Goal: Communication & Community: Share content

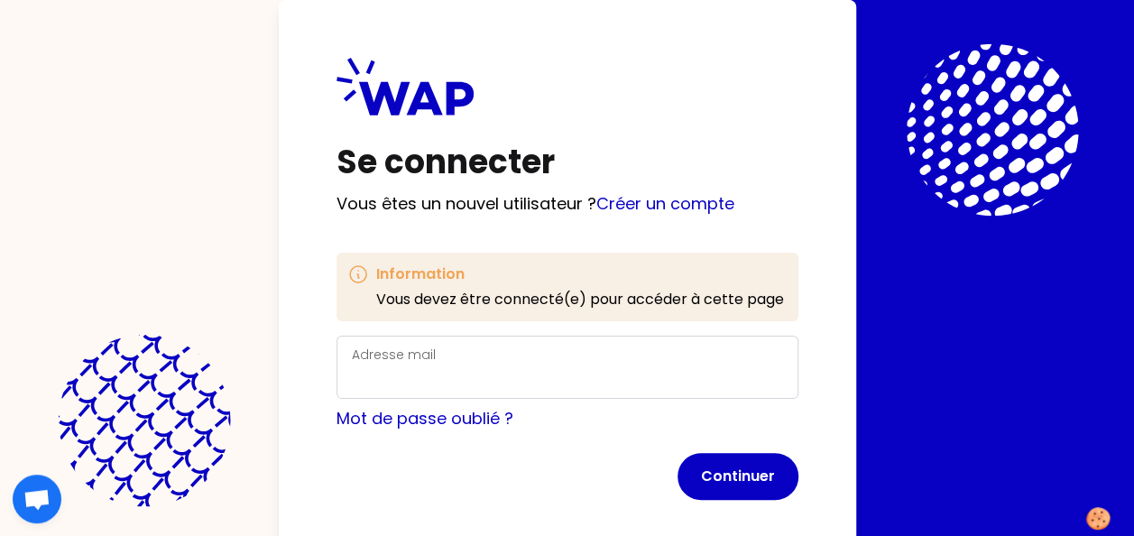
click at [411, 350] on label "Adresse mail" at bounding box center [394, 354] width 84 height 18
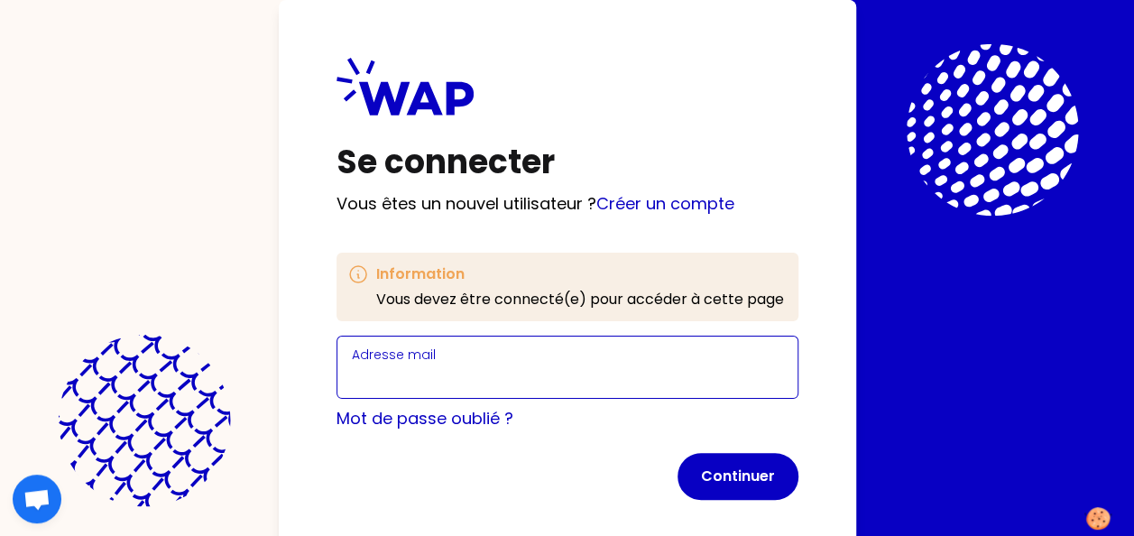
click at [411, 365] on input "Adresse mail" at bounding box center [567, 377] width 431 height 25
type input "M"
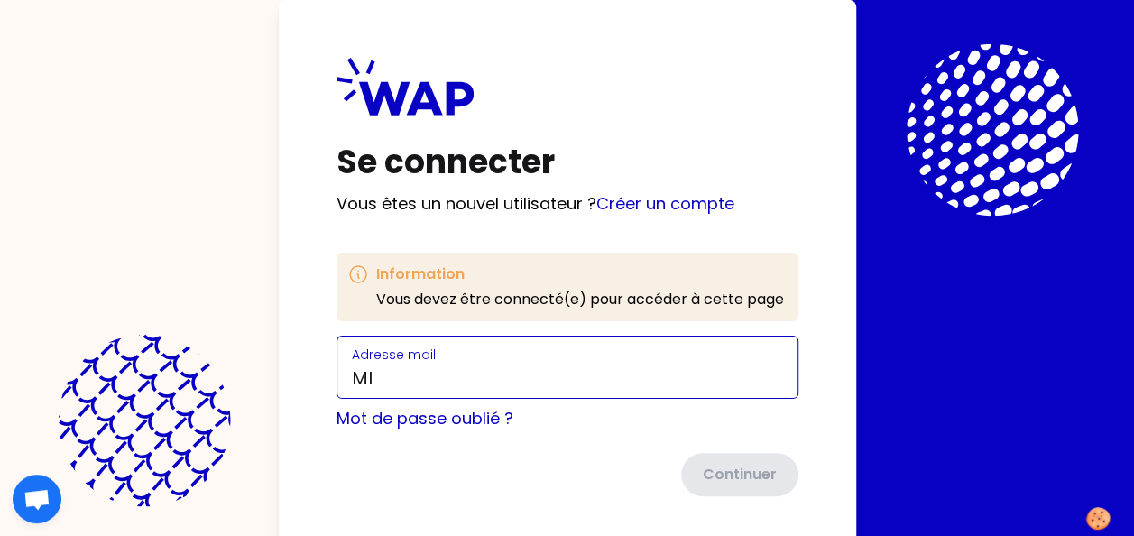
type input "[PERSON_NAME][EMAIL_ADDRESS][DOMAIN_NAME]"
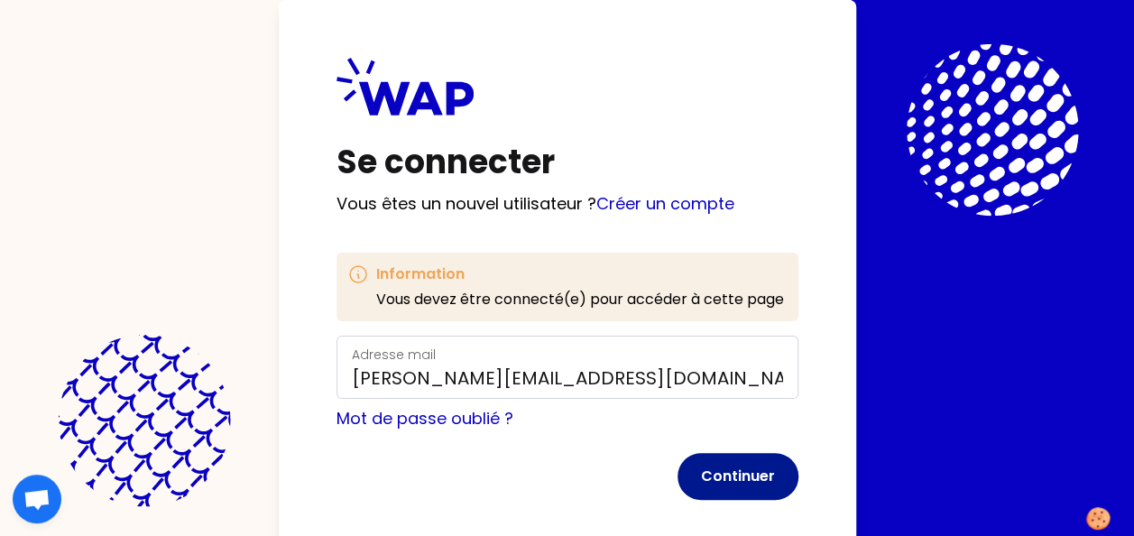
click at [749, 477] on button "Continuer" at bounding box center [737, 476] width 121 height 47
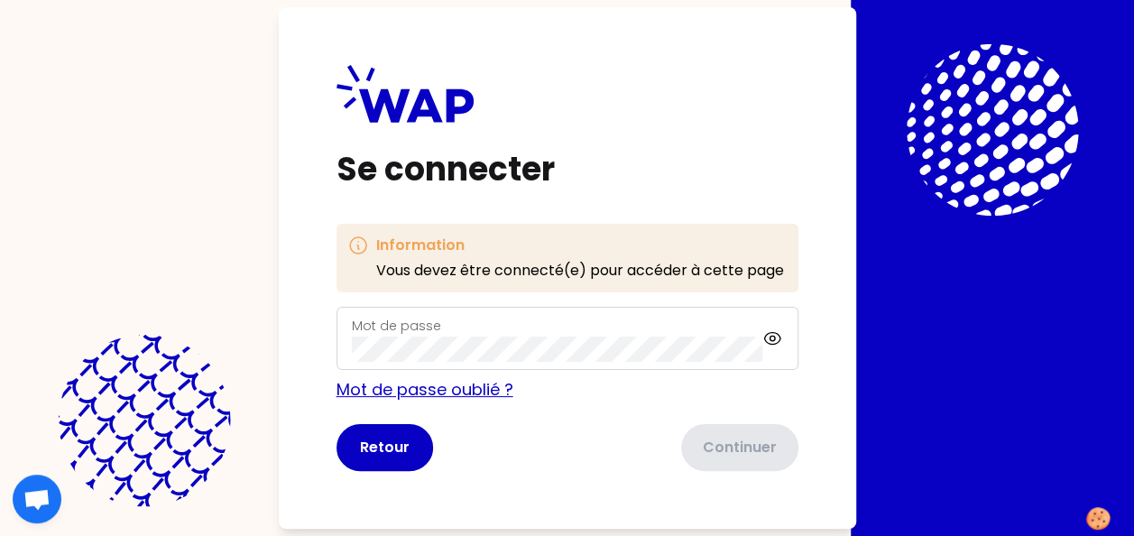
click at [399, 390] on link "Mot de passe oublié ?" at bounding box center [424, 389] width 177 height 23
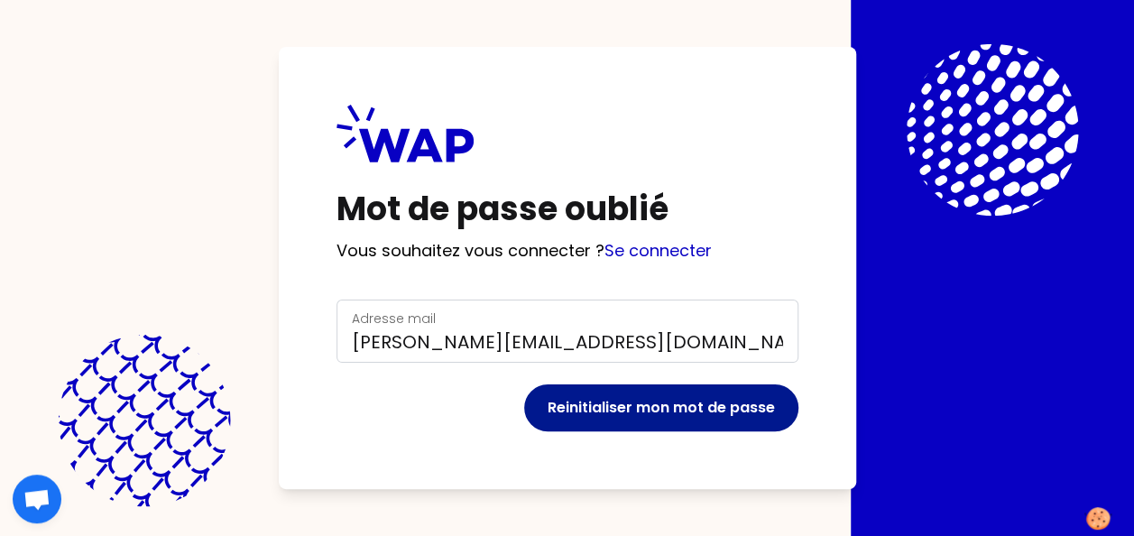
click at [671, 405] on button "Reinitialiser mon mot de passe" at bounding box center [661, 407] width 274 height 47
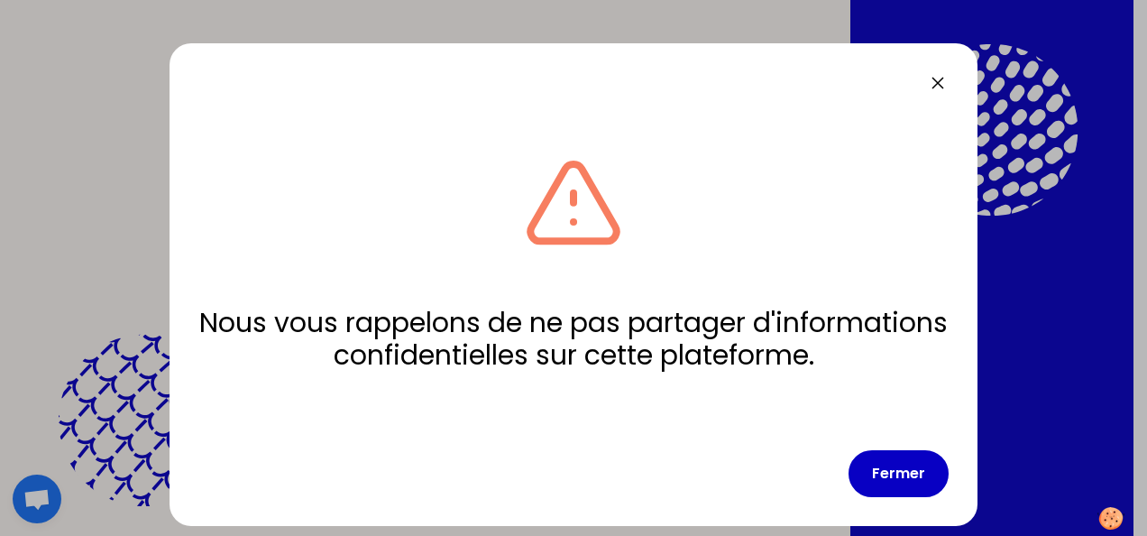
click at [936, 79] on icon at bounding box center [938, 83] width 22 height 22
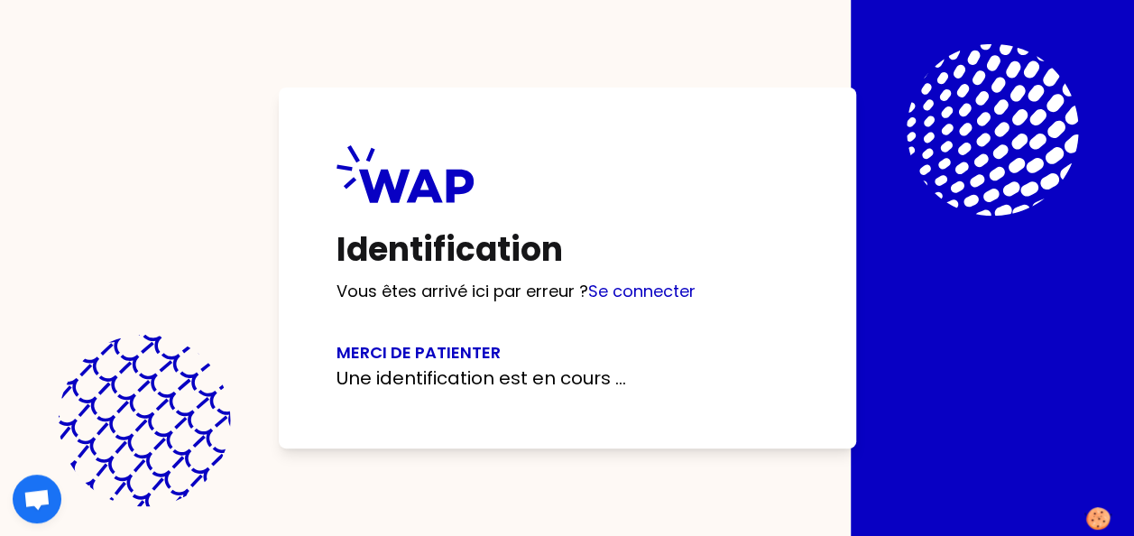
scroll to position [7, 0]
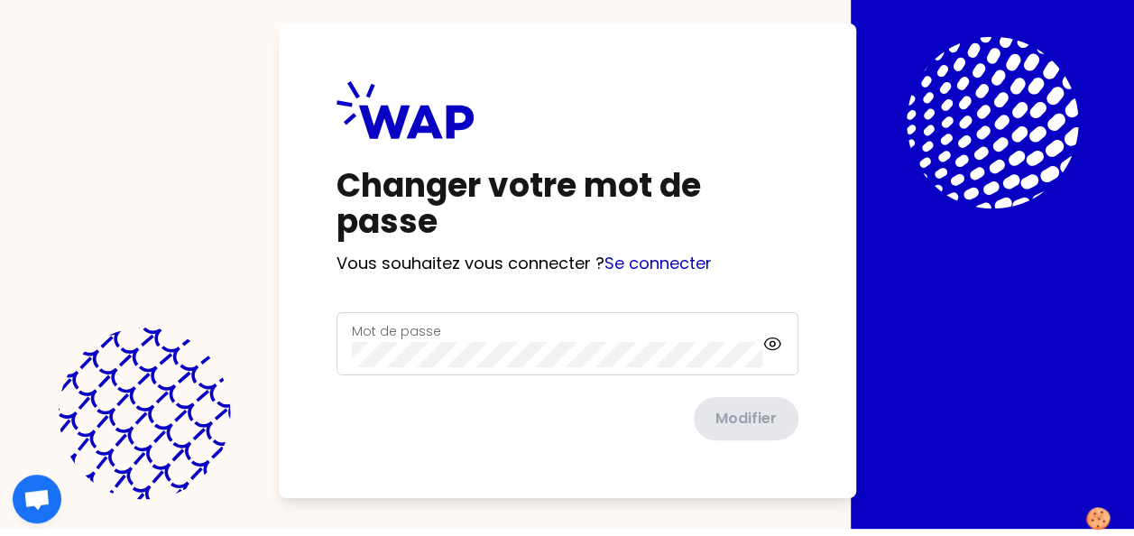
click at [454, 336] on div "Mot de passe" at bounding box center [557, 343] width 411 height 47
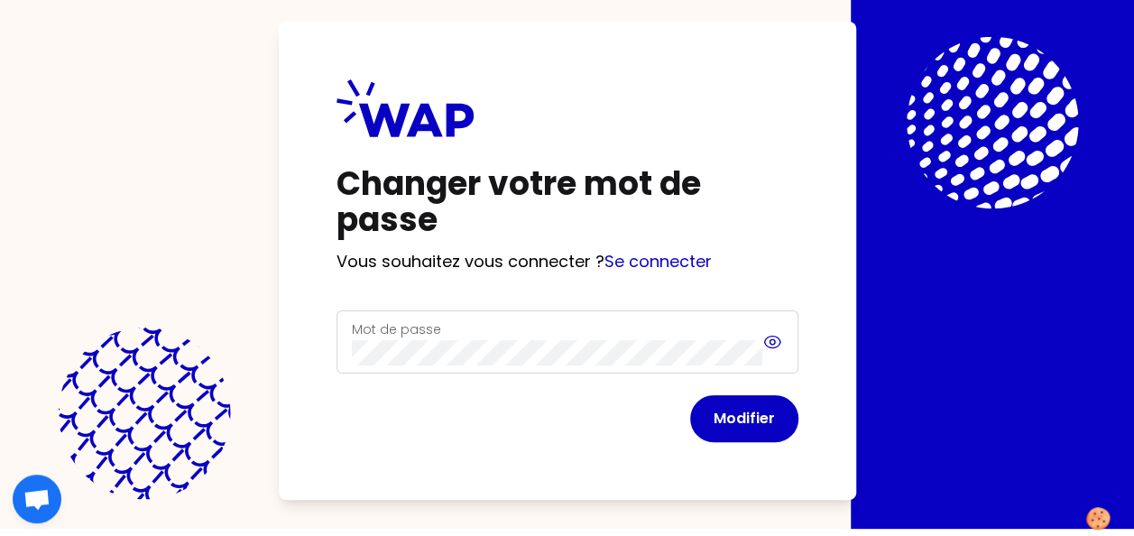
click at [774, 338] on div "Mot de passe" at bounding box center [567, 341] width 462 height 63
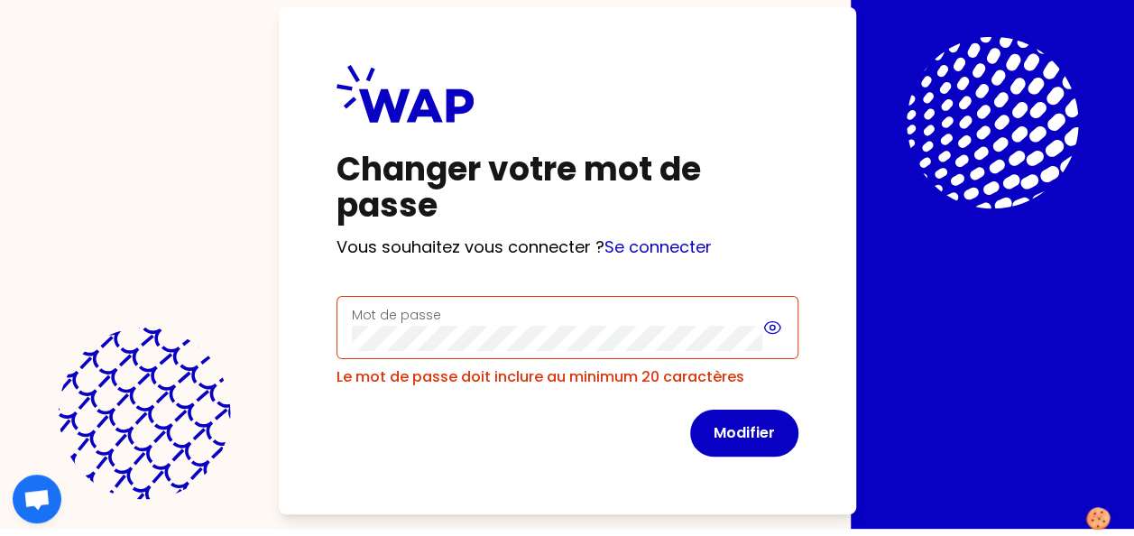
click at [767, 328] on icon at bounding box center [772, 328] width 20 height 22
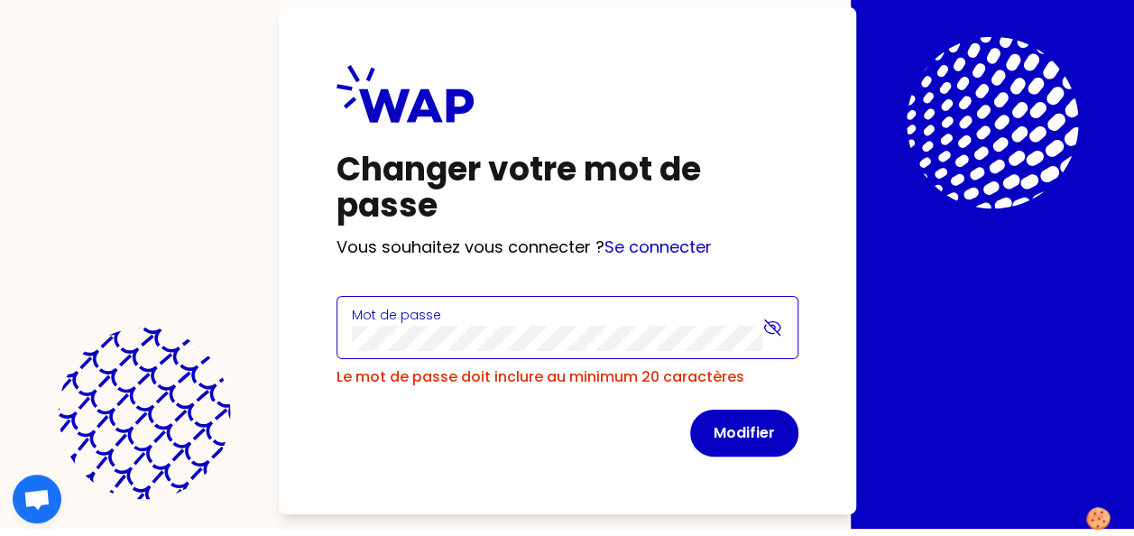
click at [690, 409] on button "Modifier" at bounding box center [744, 432] width 108 height 47
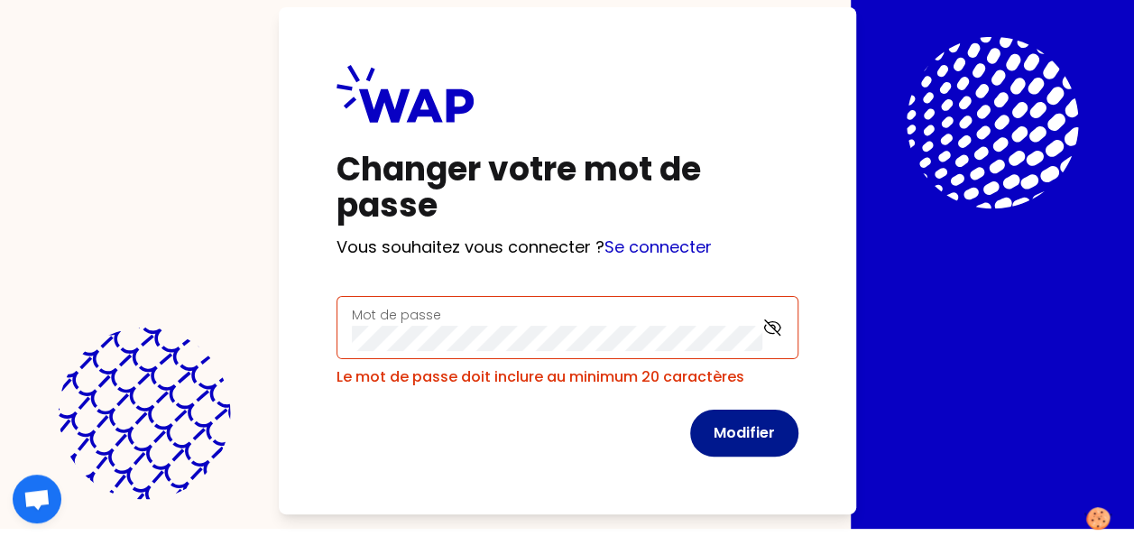
click at [746, 429] on button "Modifier" at bounding box center [744, 432] width 108 height 47
click at [756, 430] on button "Modifier" at bounding box center [744, 432] width 108 height 47
click at [777, 319] on icon at bounding box center [772, 328] width 20 height 22
click at [771, 332] on icon at bounding box center [772, 328] width 20 height 22
click at [741, 424] on button "Modifier" at bounding box center [744, 432] width 108 height 47
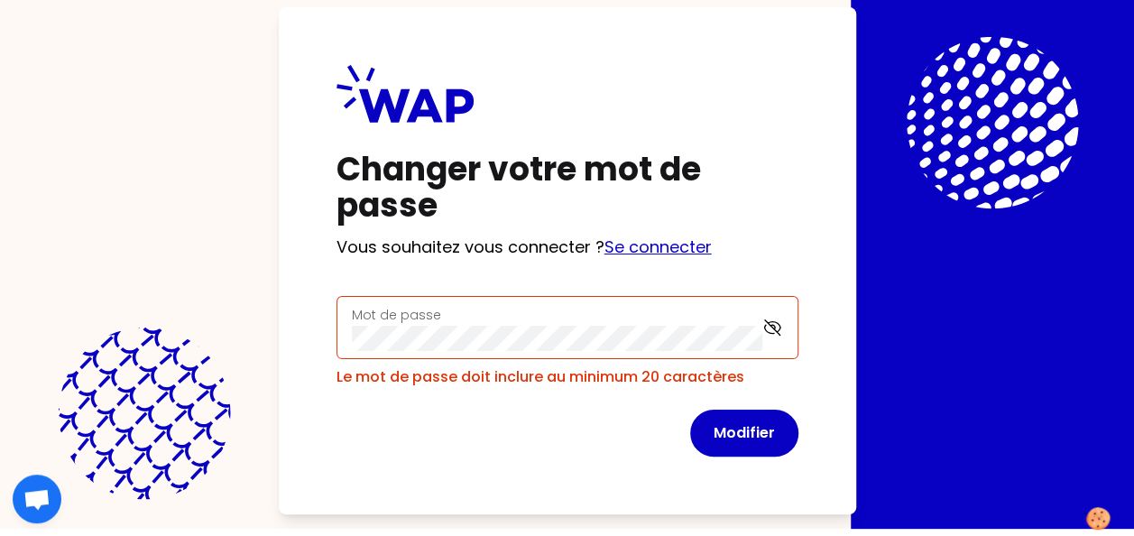
click at [665, 245] on link "Se connecter" at bounding box center [657, 246] width 107 height 23
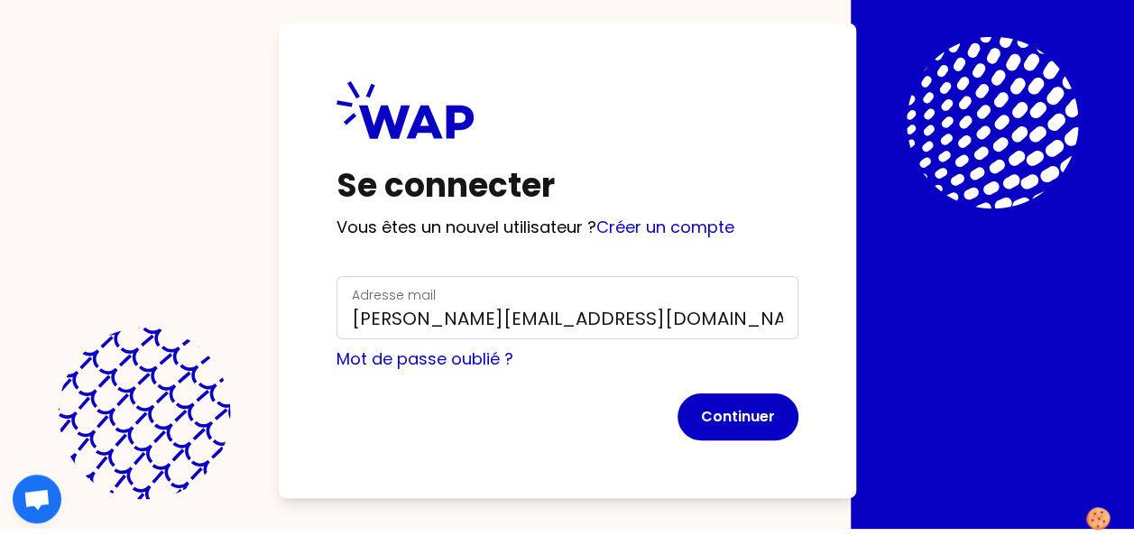
click at [473, 380] on form "Adresse mail michele.velves@thalesgroup.com Mot de passe oublié ? Continuer" at bounding box center [567, 358] width 462 height 164
click at [737, 411] on button "Continuer" at bounding box center [737, 416] width 121 height 47
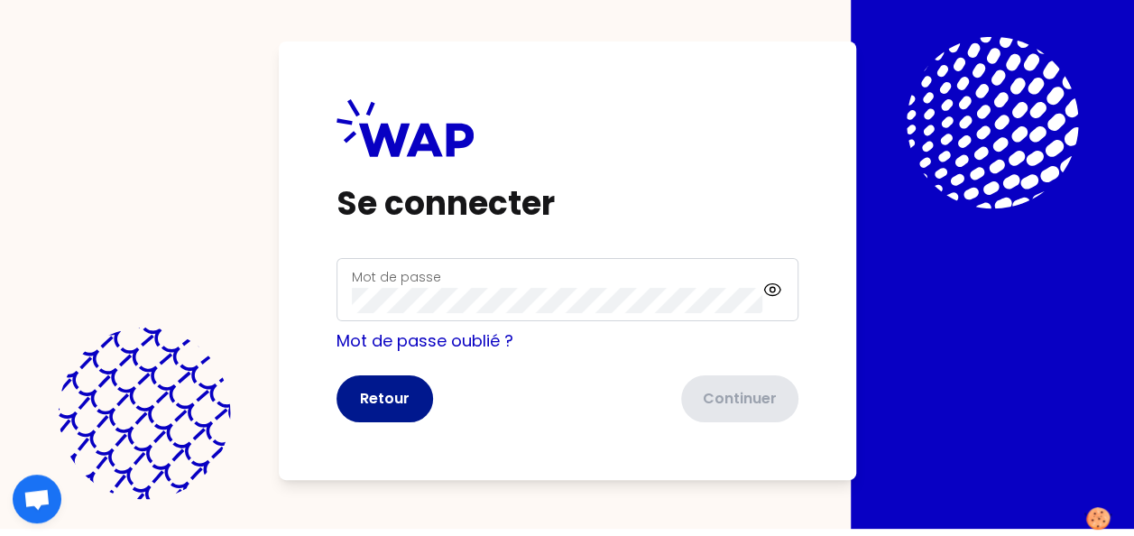
click at [391, 400] on button "Retour" at bounding box center [384, 398] width 97 height 47
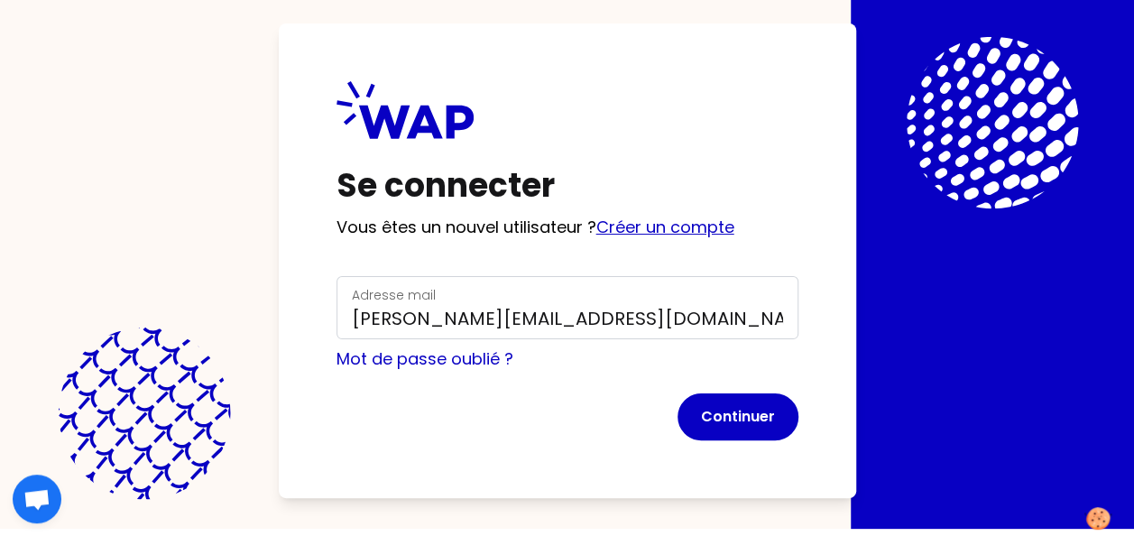
click at [666, 228] on link "Créer un compte" at bounding box center [665, 227] width 138 height 23
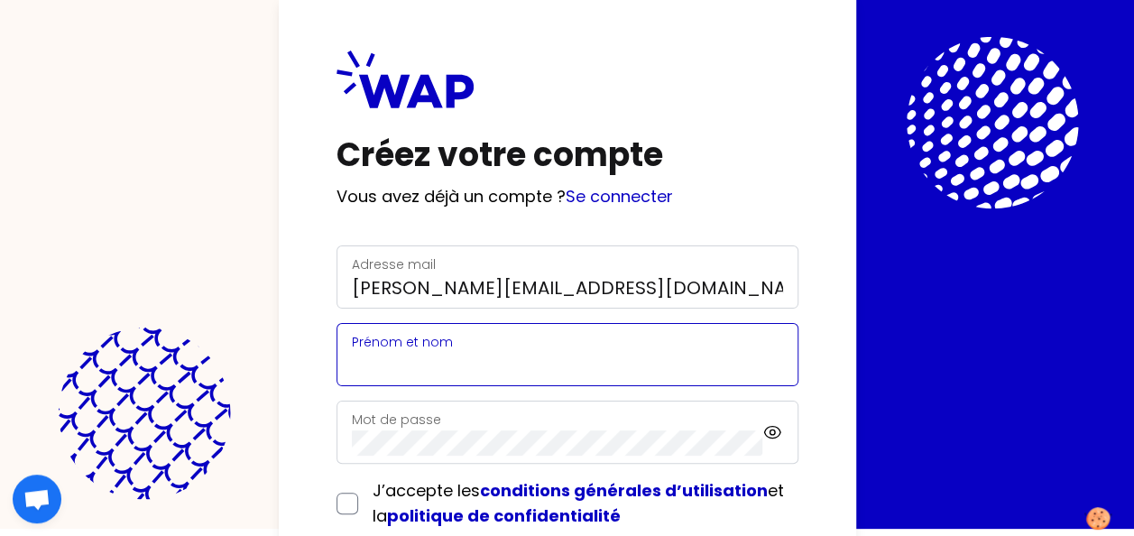
click at [427, 358] on input "Prénom et nom" at bounding box center [567, 365] width 431 height 25
type input "michele velves"
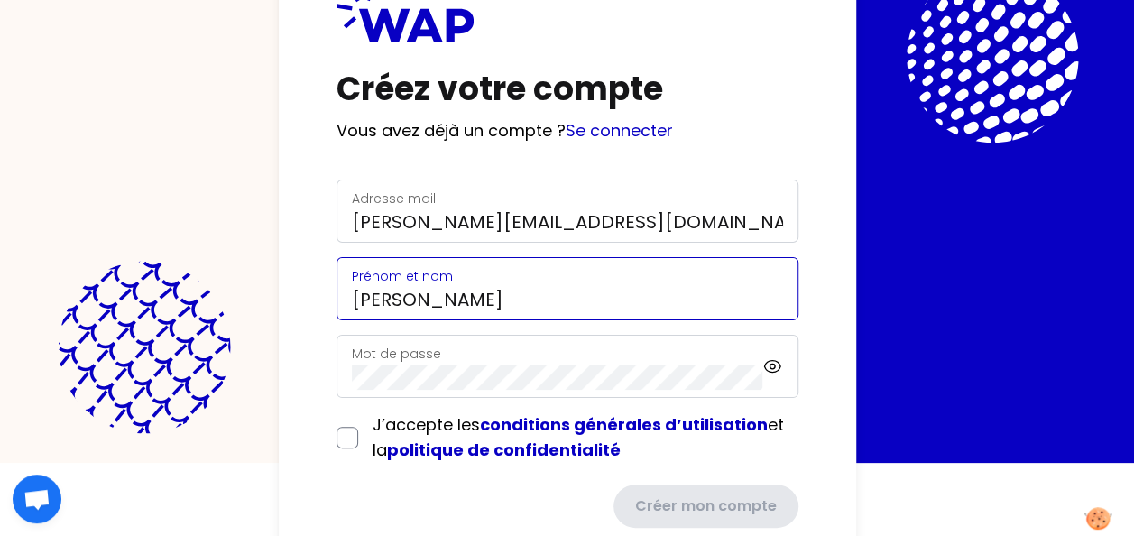
scroll to position [97, 0]
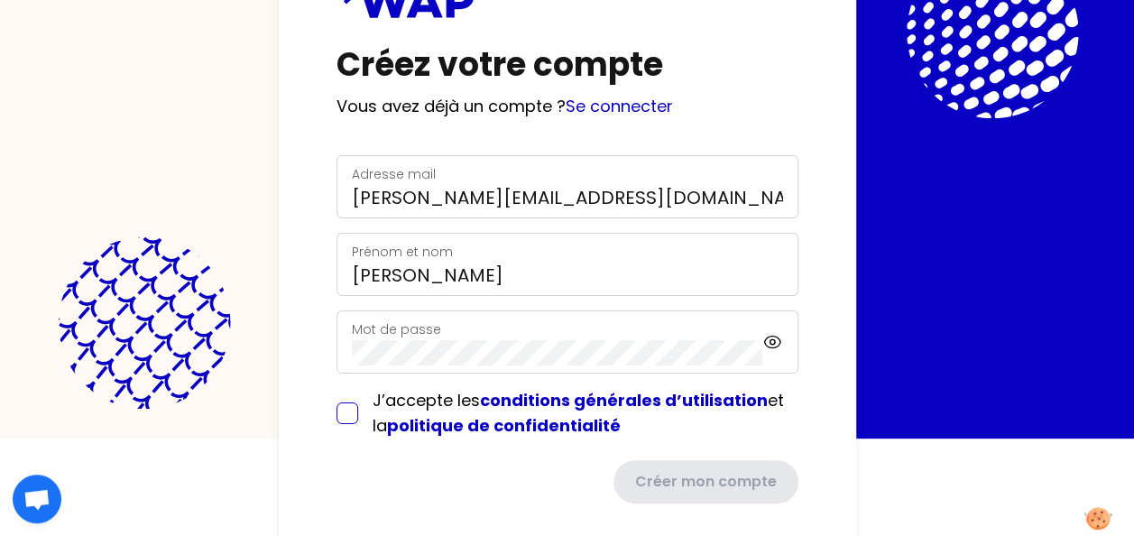
drag, startPoint x: 339, startPoint y: 416, endPoint x: 370, endPoint y: 418, distance: 30.7
click at [340, 416] on input "checkbox" at bounding box center [347, 413] width 22 height 22
checkbox input "true"
click at [651, 331] on div "Mot de passe" at bounding box center [557, 341] width 411 height 47
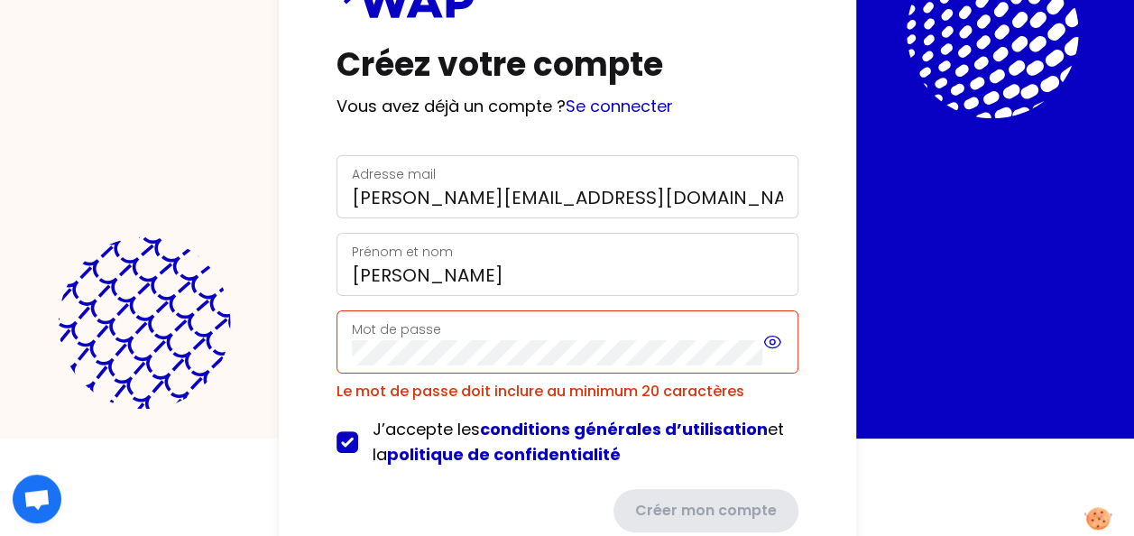
click at [769, 334] on icon at bounding box center [772, 342] width 20 height 22
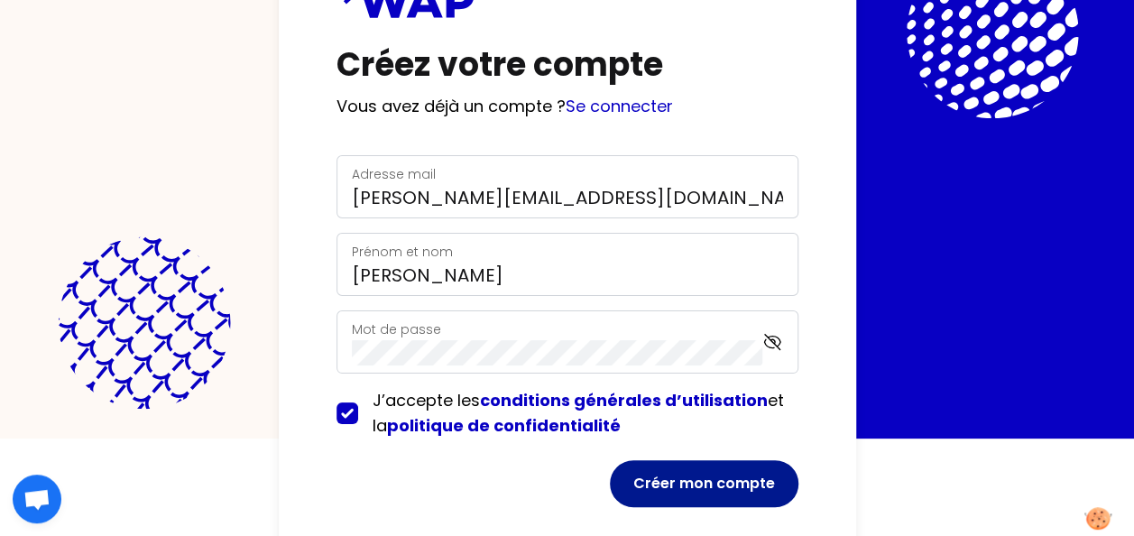
click at [716, 480] on button "Créer mon compte" at bounding box center [704, 483] width 189 height 47
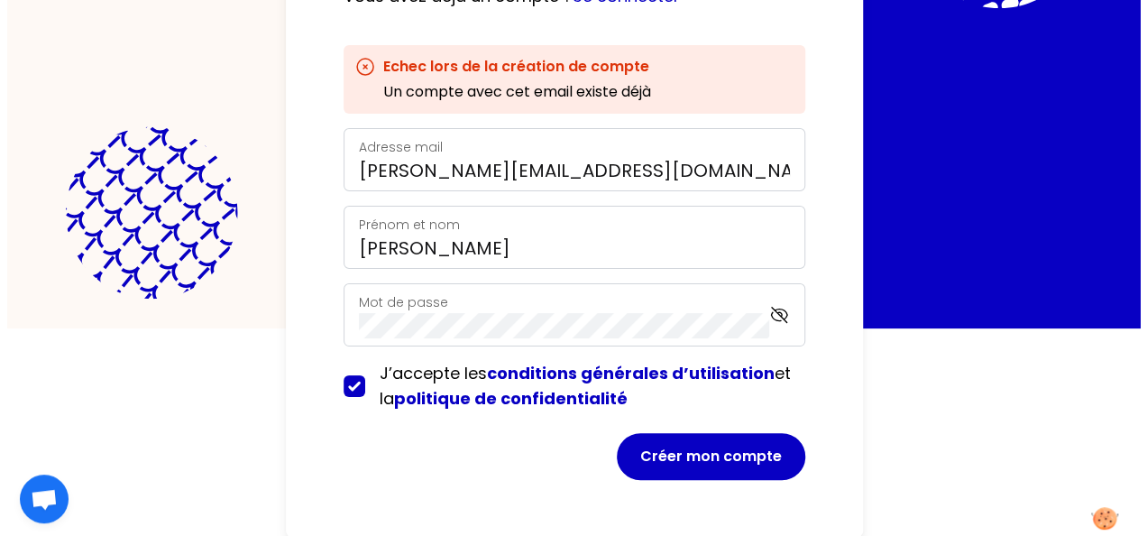
scroll to position [0, 0]
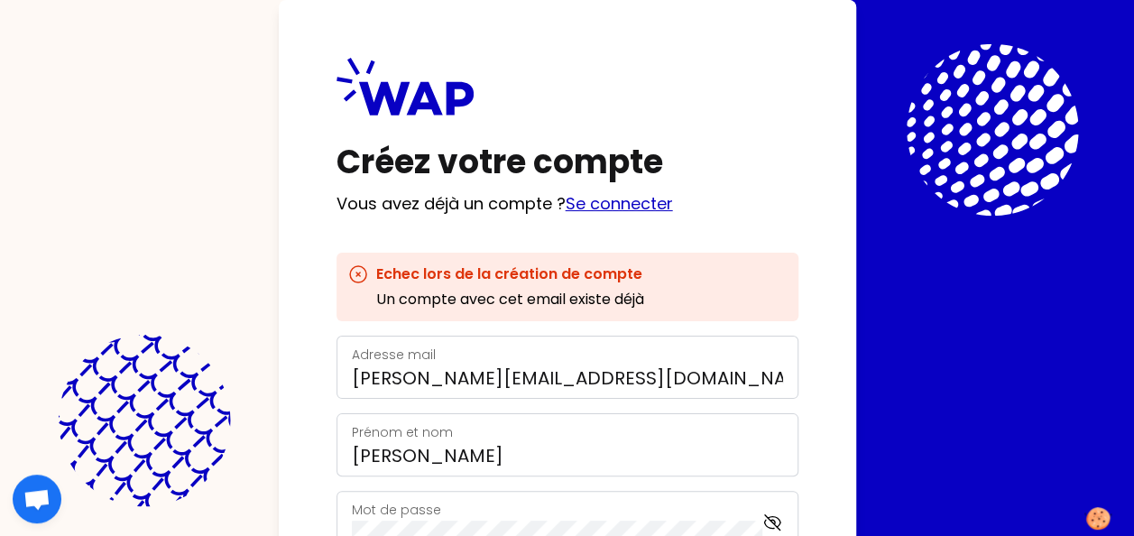
click at [615, 202] on link "Se connecter" at bounding box center [619, 203] width 107 height 23
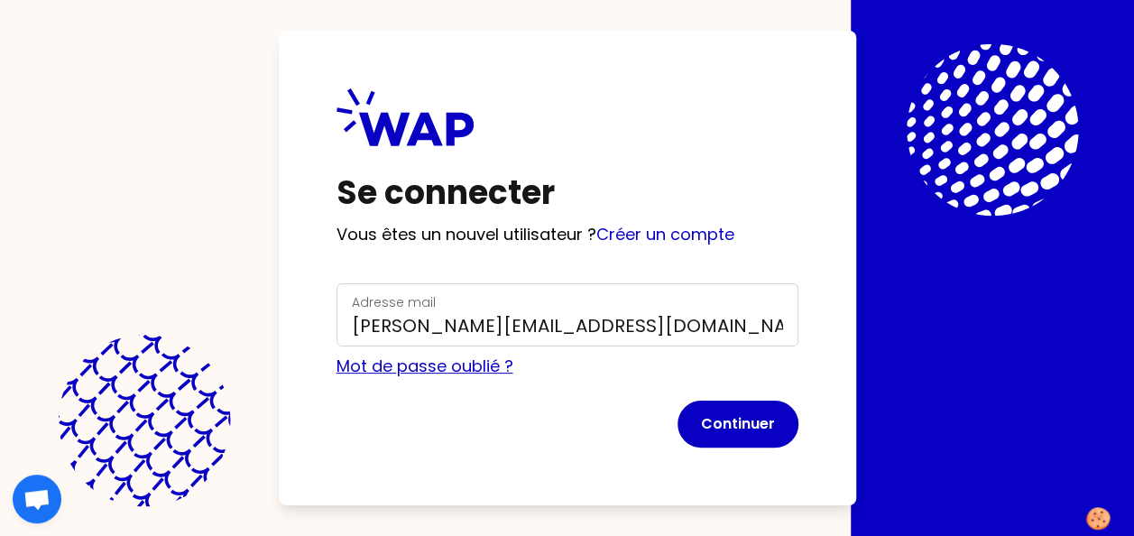
click at [425, 368] on link "Mot de passe oublié ?" at bounding box center [424, 365] width 177 height 23
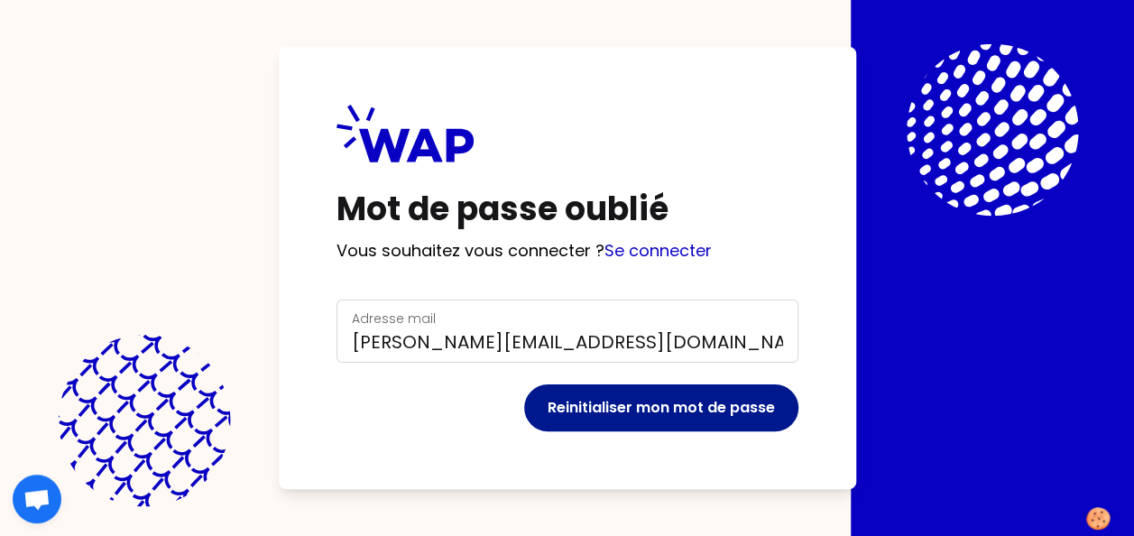
click at [640, 408] on button "Reinitialiser mon mot de passe" at bounding box center [661, 407] width 274 height 47
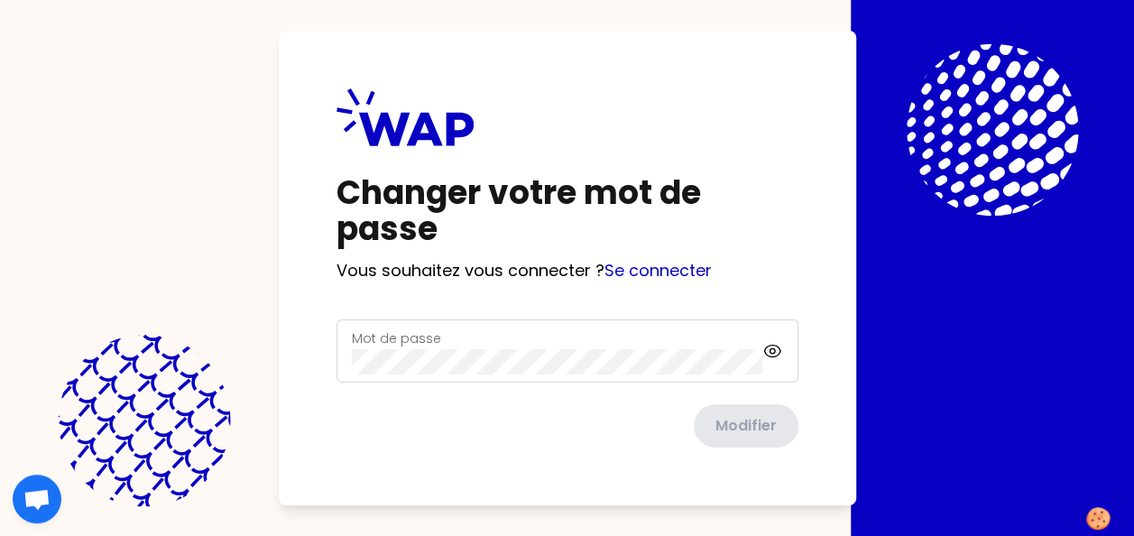
drag, startPoint x: 418, startPoint y: 332, endPoint x: 431, endPoint y: 334, distance: 12.8
click at [420, 334] on label "Mot de passe" at bounding box center [396, 338] width 89 height 18
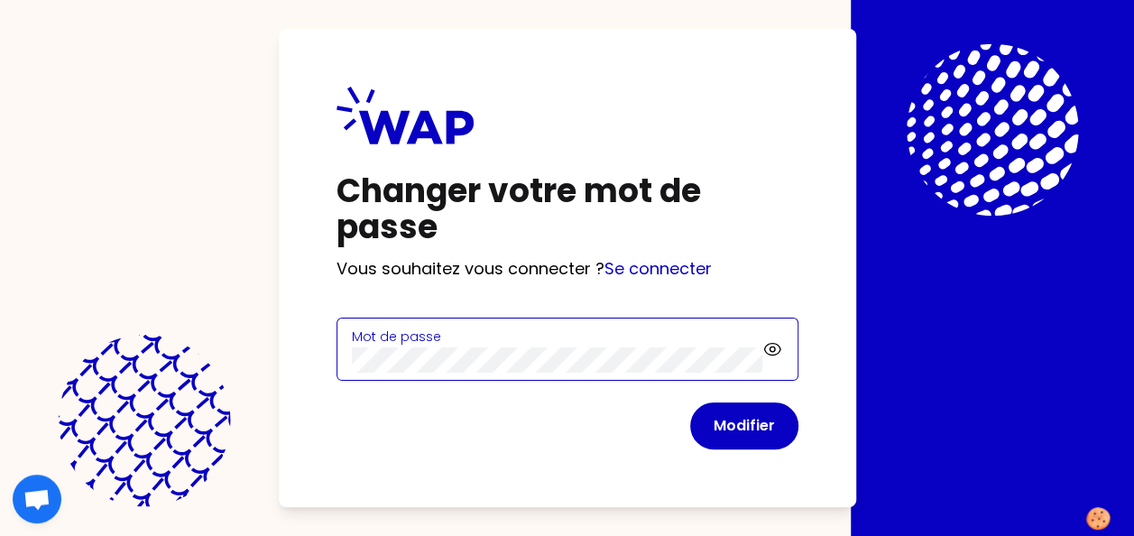
click button "Modifier" at bounding box center [744, 425] width 108 height 47
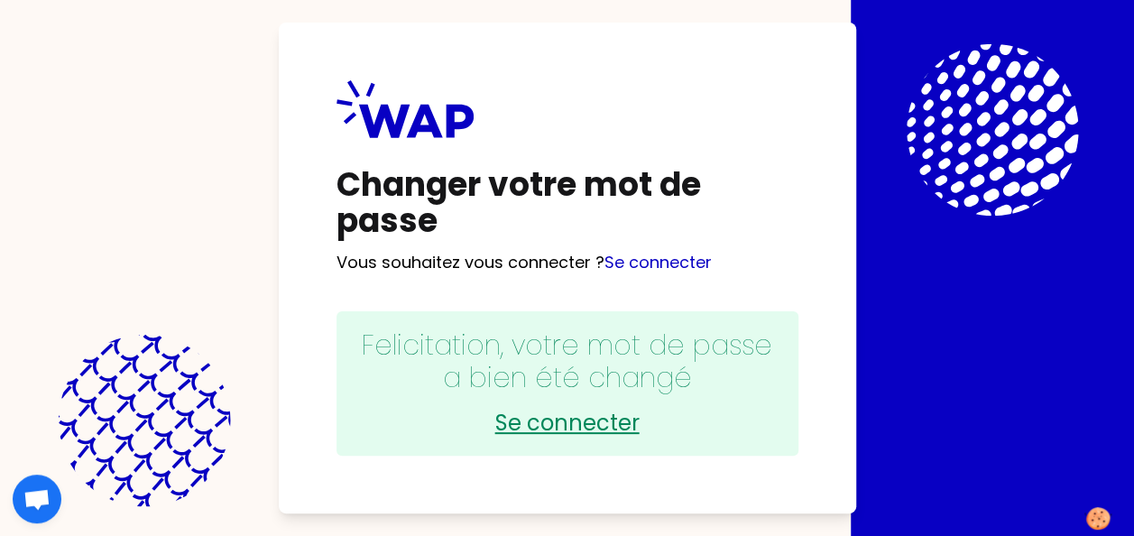
click at [559, 418] on link "Se connecter" at bounding box center [567, 423] width 426 height 29
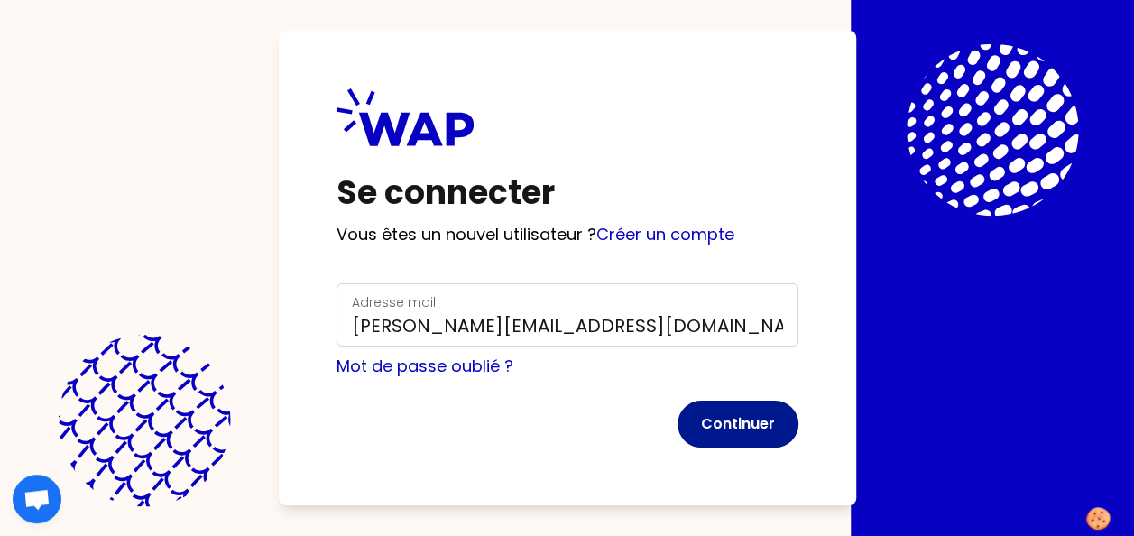
click at [731, 423] on button "Continuer" at bounding box center [737, 423] width 121 height 47
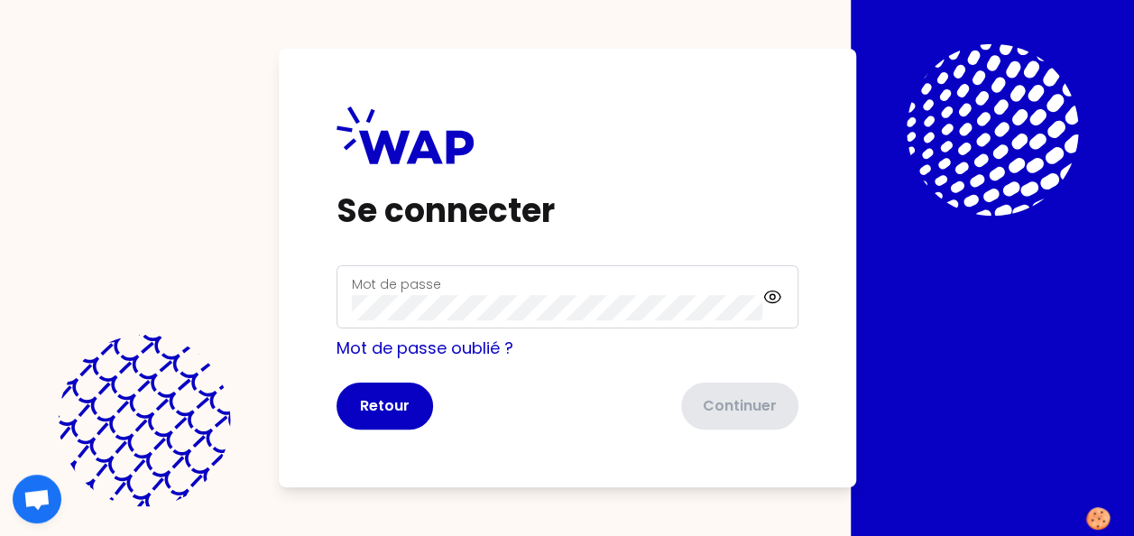
click at [390, 278] on label "Mot de passe" at bounding box center [396, 284] width 89 height 18
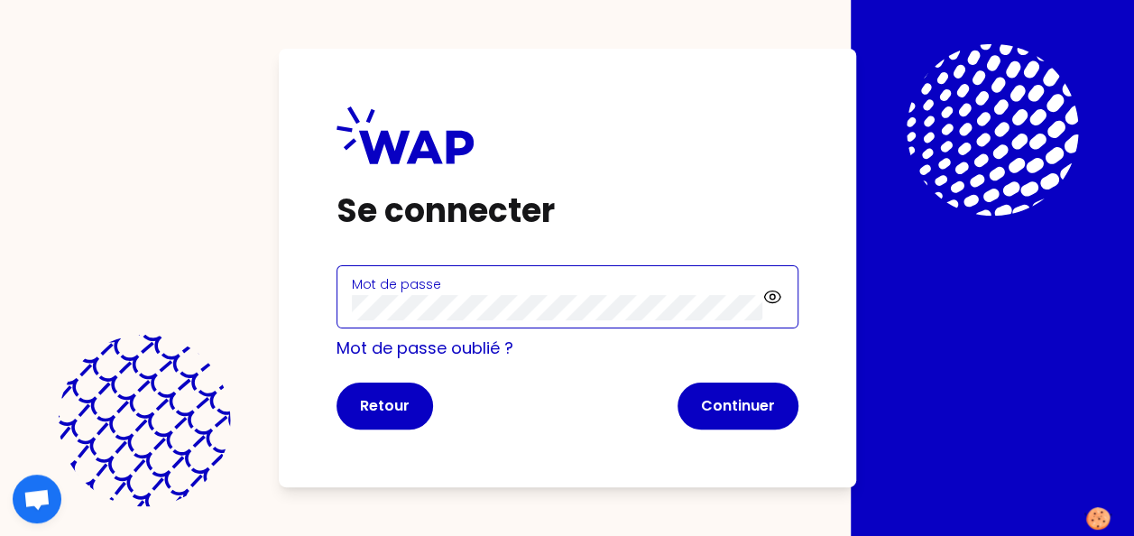
click button "Continuer" at bounding box center [737, 405] width 121 height 47
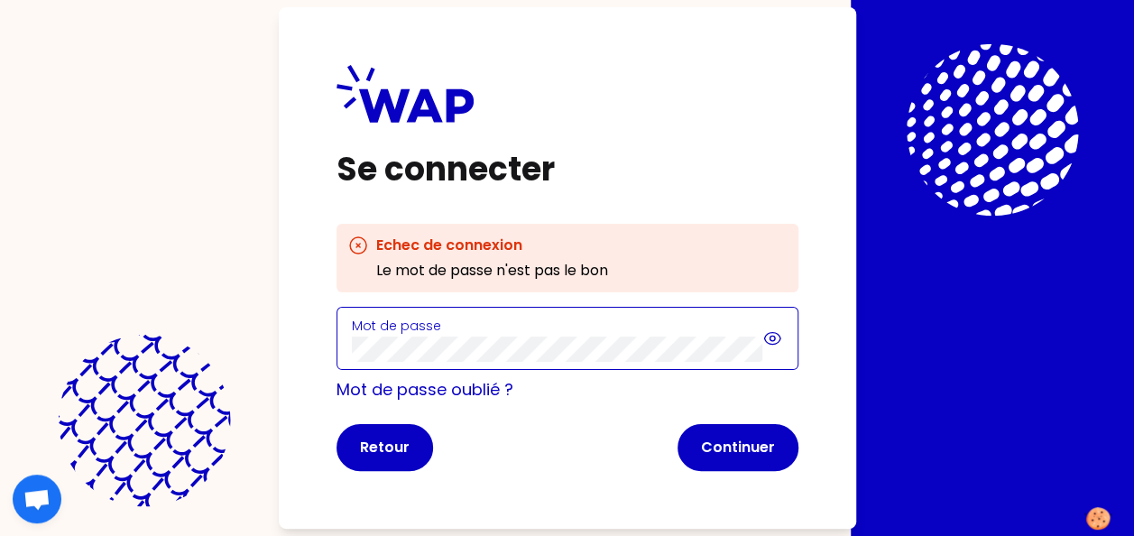
click button "Continuer" at bounding box center [737, 447] width 121 height 47
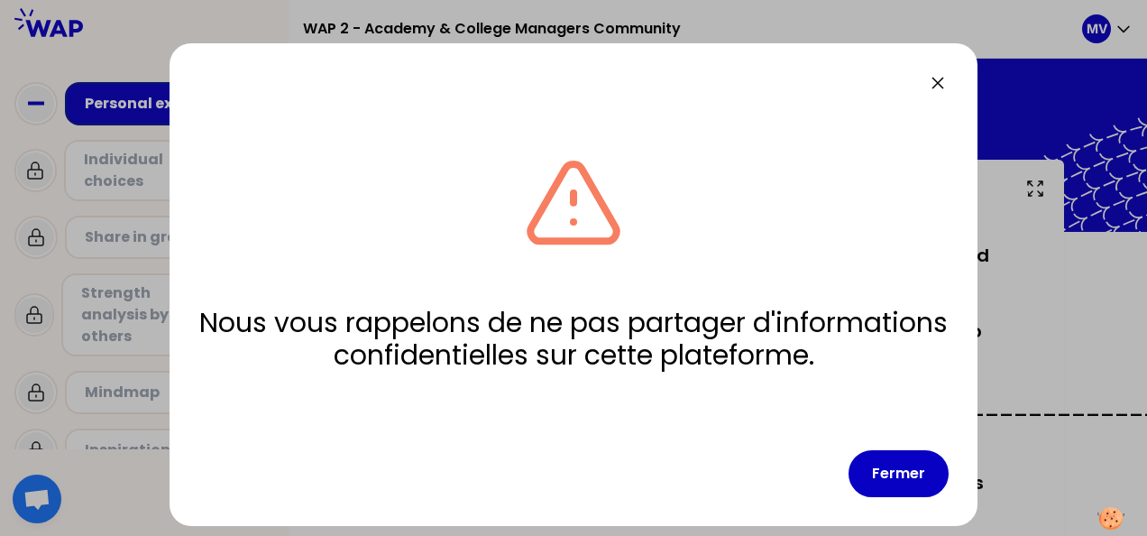
drag, startPoint x: 918, startPoint y: 474, endPoint x: 834, endPoint y: 444, distance: 89.0
click at [917, 474] on button "Fermer" at bounding box center [899, 473] width 100 height 47
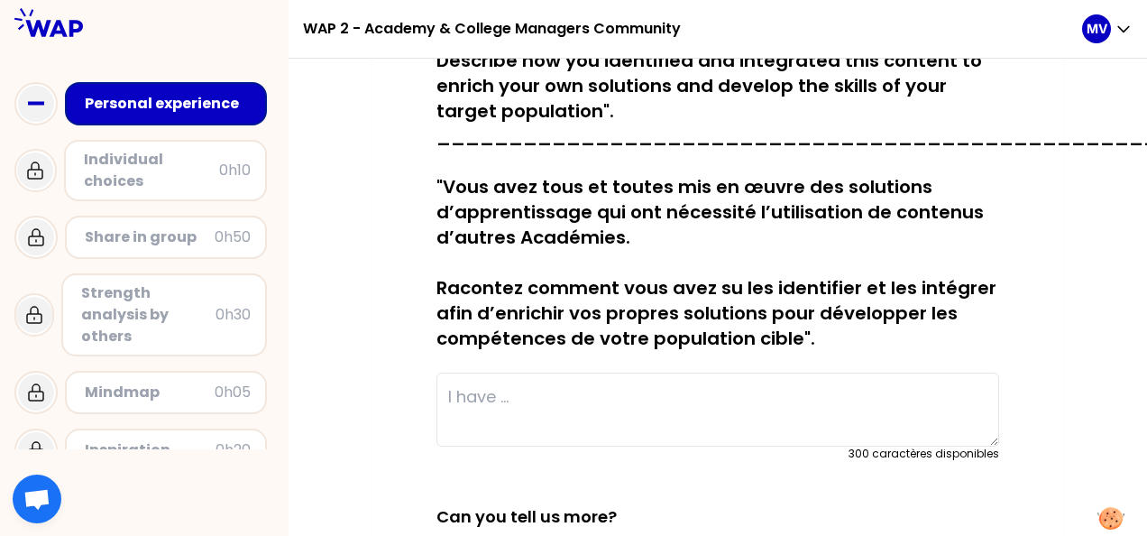
scroll to position [180, 0]
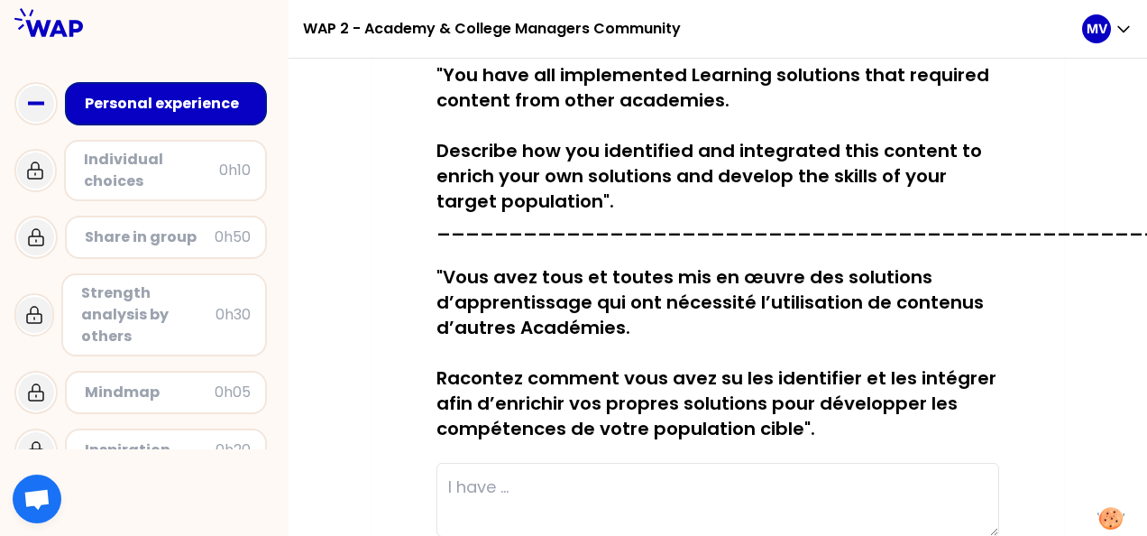
click at [406, 415] on div "sauvegardé (French below) "You have all implemented Learning solutions that req…" at bounding box center [718, 494] width 693 height 1030
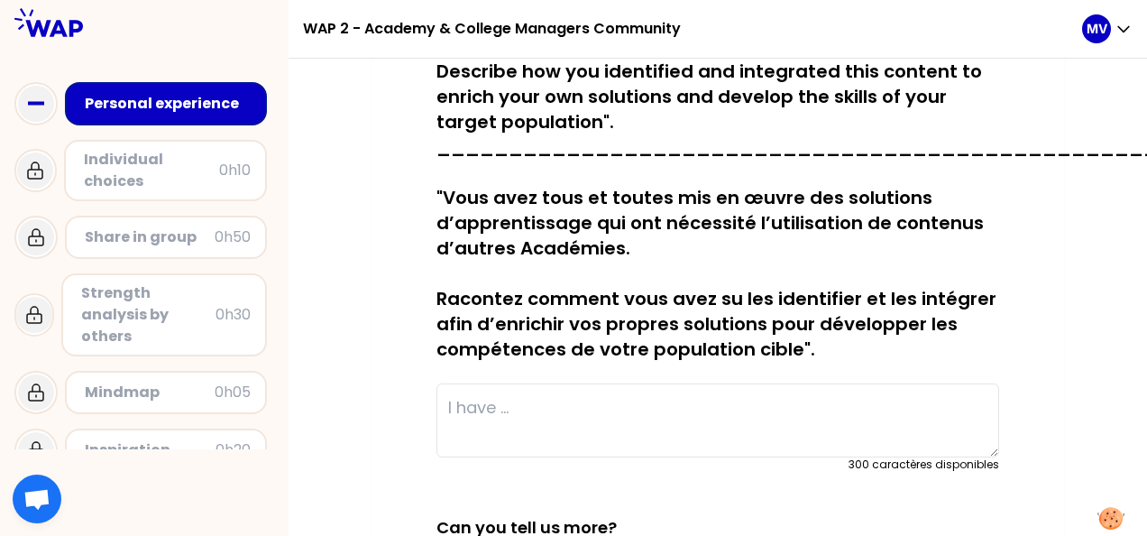
scroll to position [451, 0]
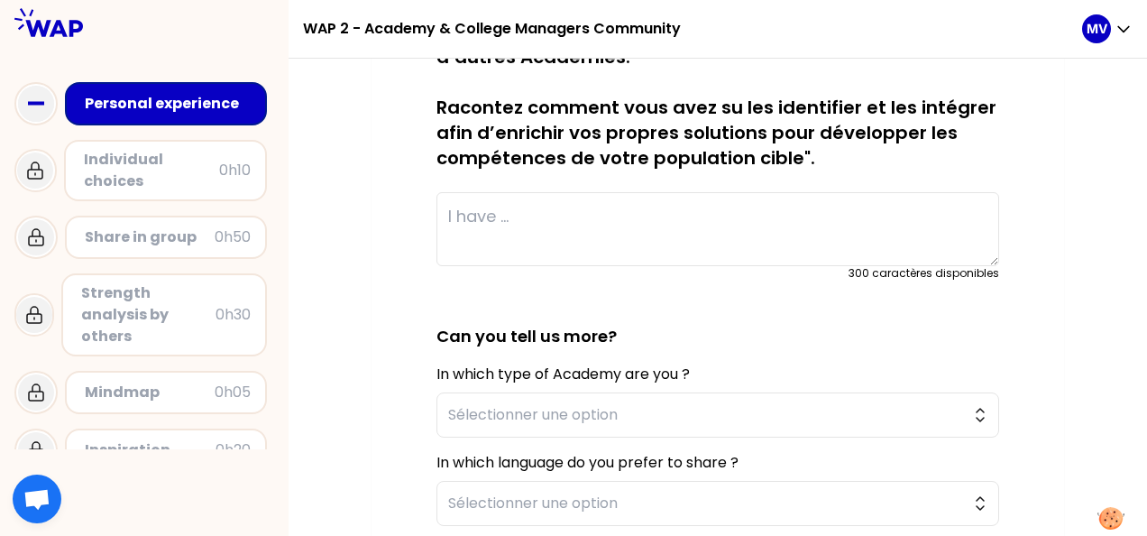
click at [507, 213] on textarea at bounding box center [718, 229] width 563 height 74
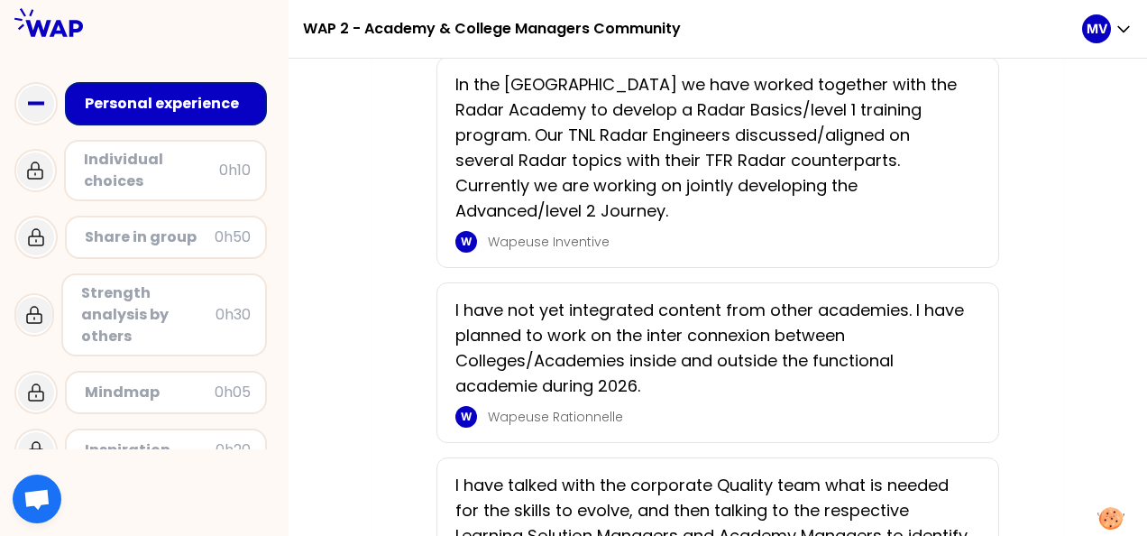
click at [117, 175] on div "Individual choices" at bounding box center [151, 170] width 135 height 43
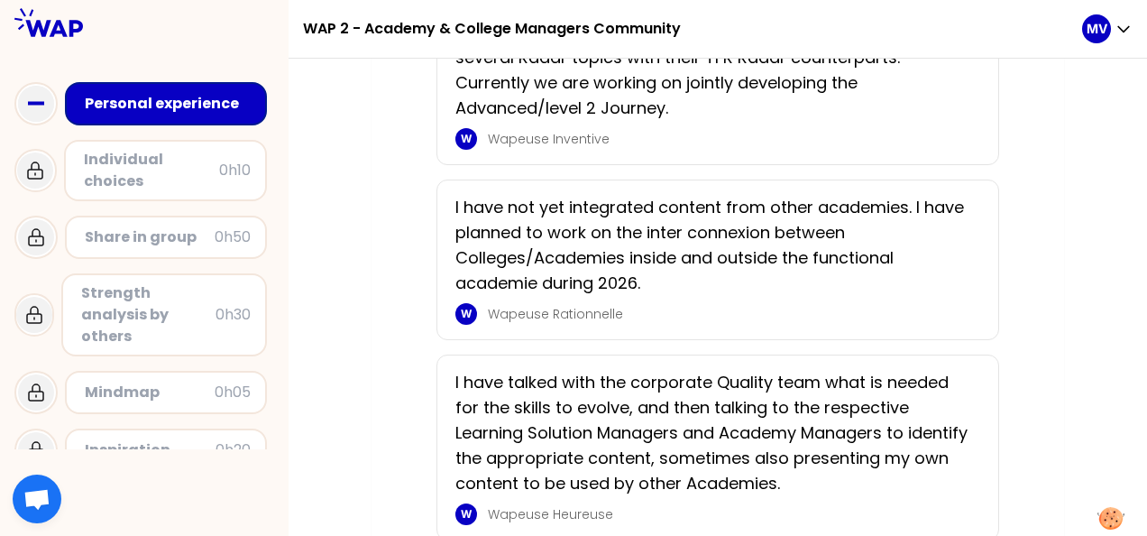
scroll to position [624, 0]
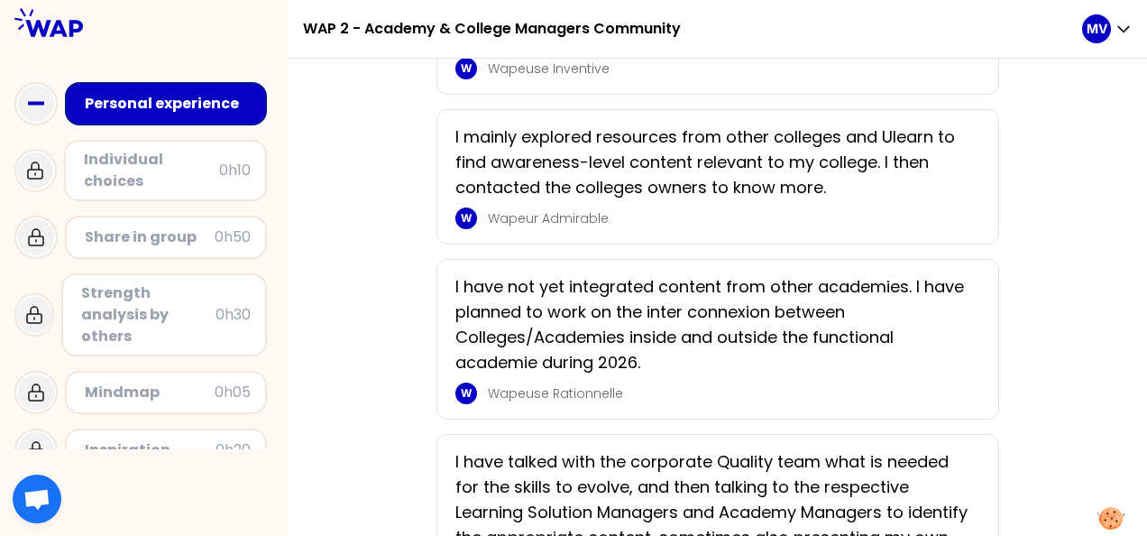
click at [166, 102] on div "Personal experience" at bounding box center [168, 104] width 166 height 22
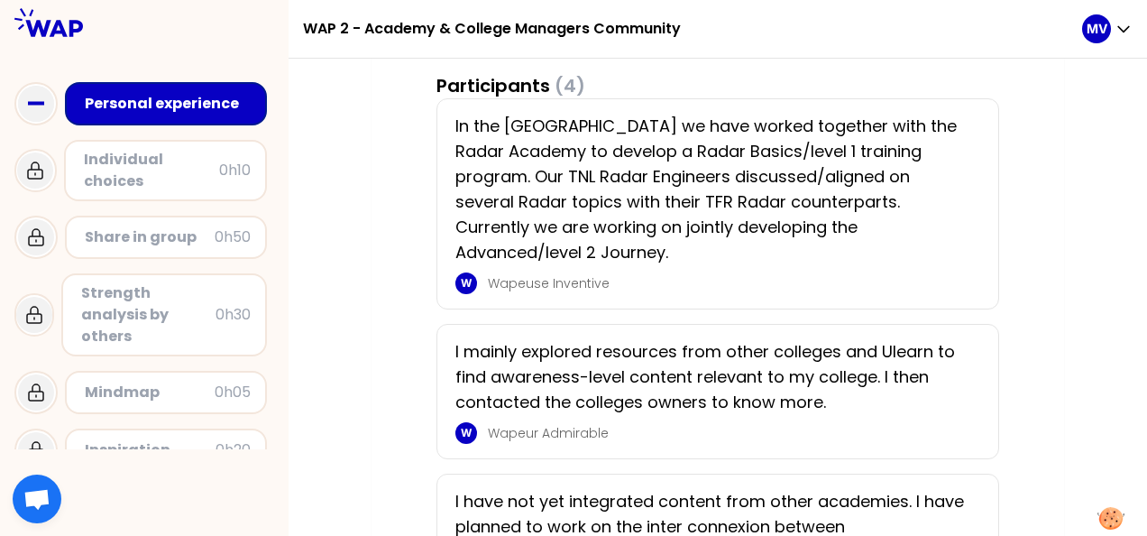
scroll to position [263, 0]
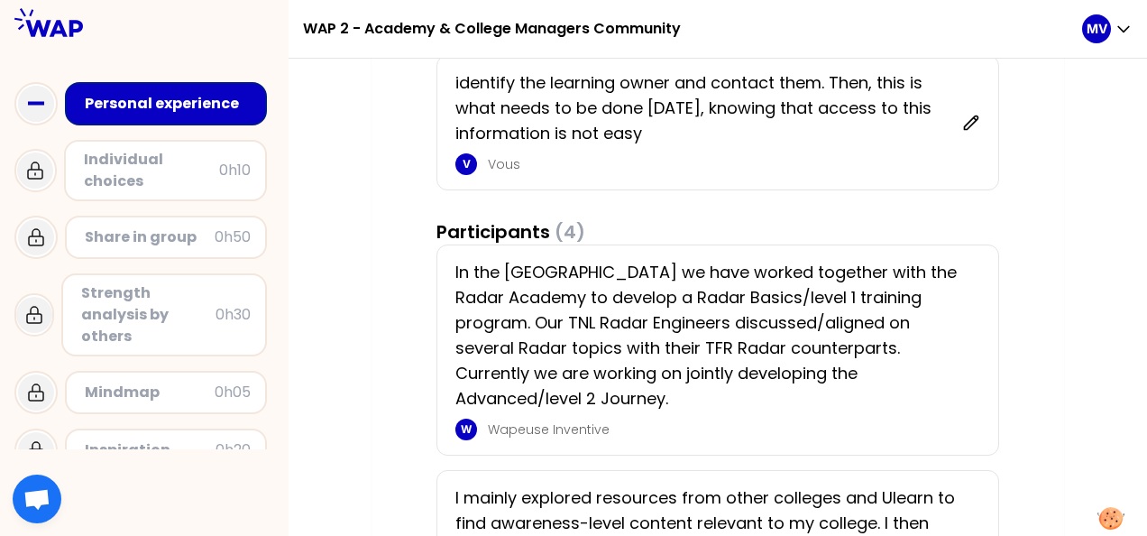
click at [41, 172] on icon at bounding box center [35, 171] width 22 height 22
click at [34, 497] on span "Ouvrir le chat" at bounding box center [37, 500] width 29 height 23
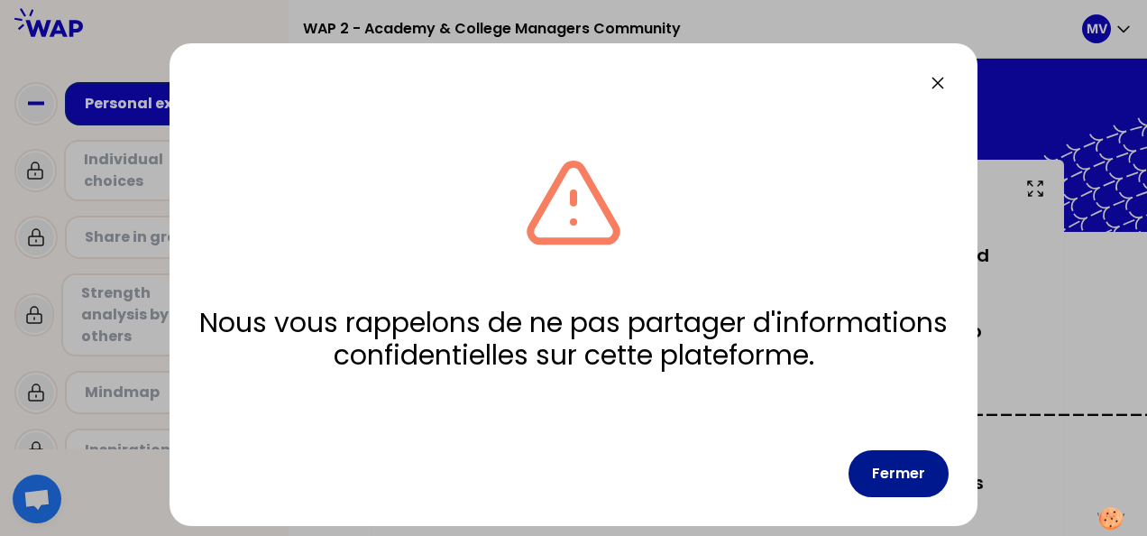
click at [906, 475] on button "Fermer" at bounding box center [899, 473] width 100 height 47
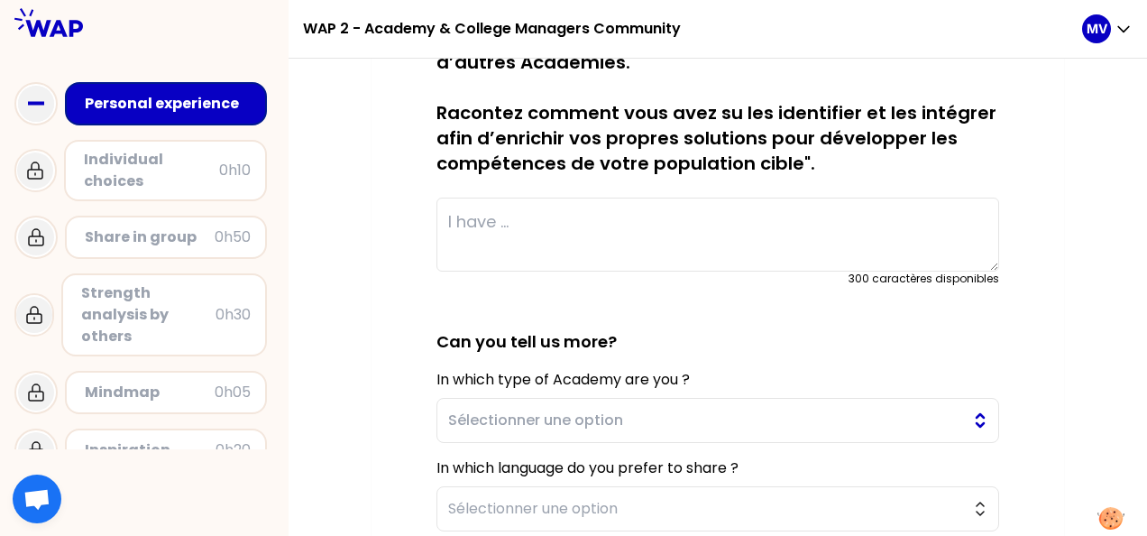
scroll to position [451, 0]
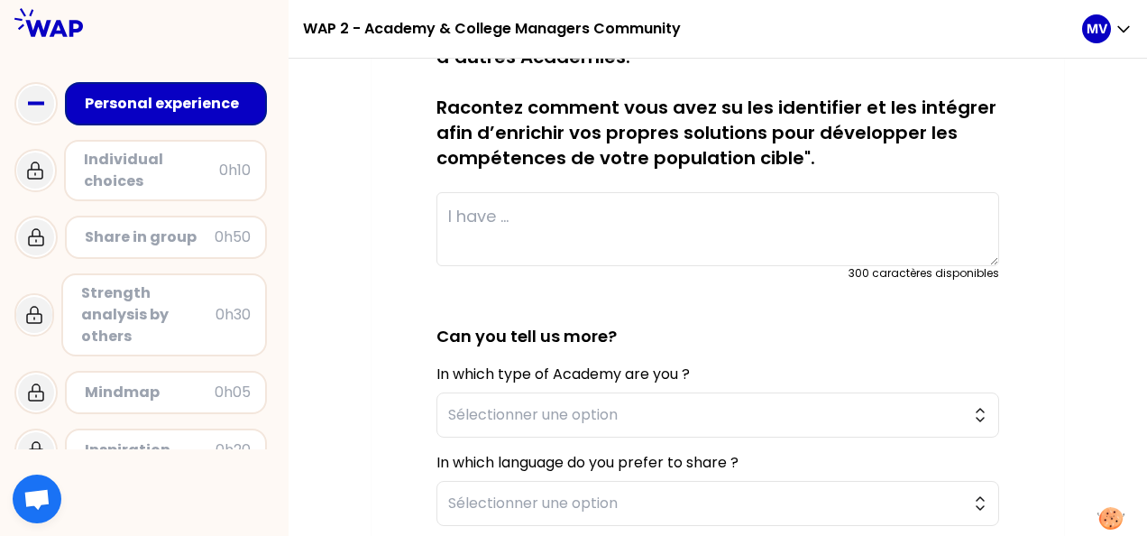
click at [487, 213] on textarea at bounding box center [718, 229] width 563 height 74
paste textarea "identify the learning owner and contact them"
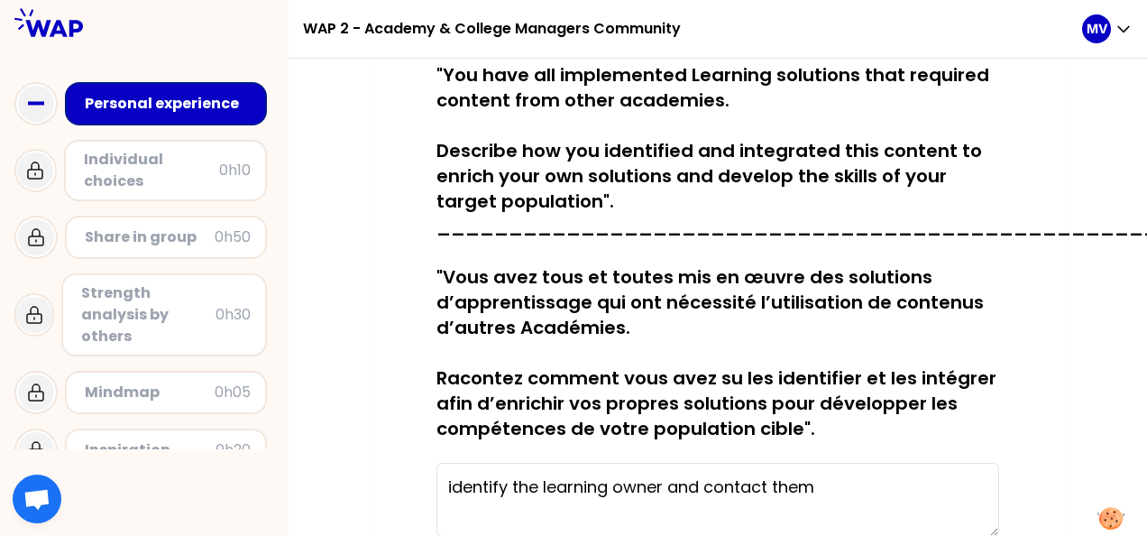
scroll to position [271, 0]
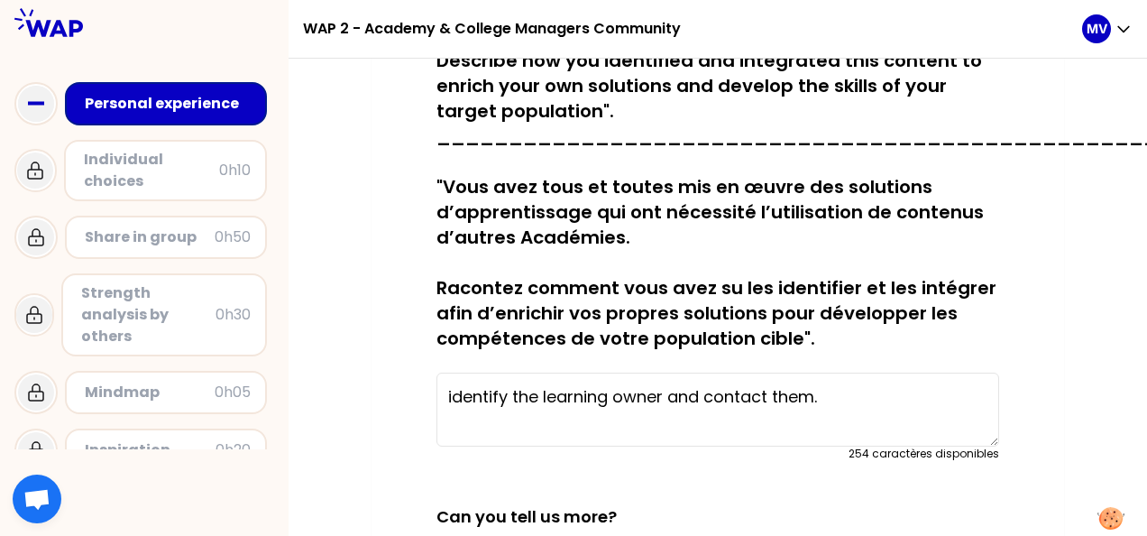
paste textarea "Then, this is what needs to be done today, knowing that access to this informat…"
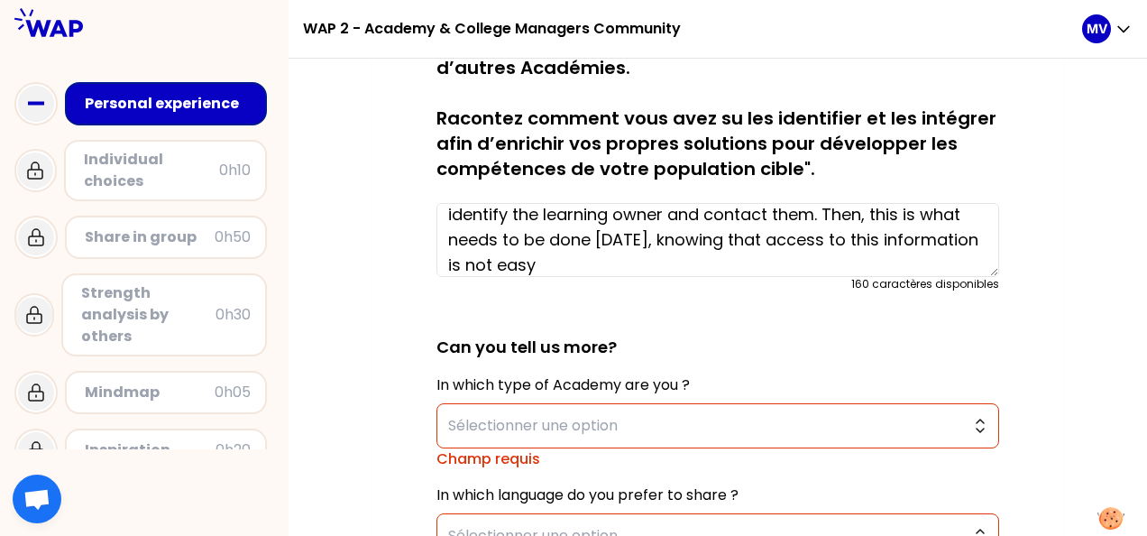
scroll to position [541, 0]
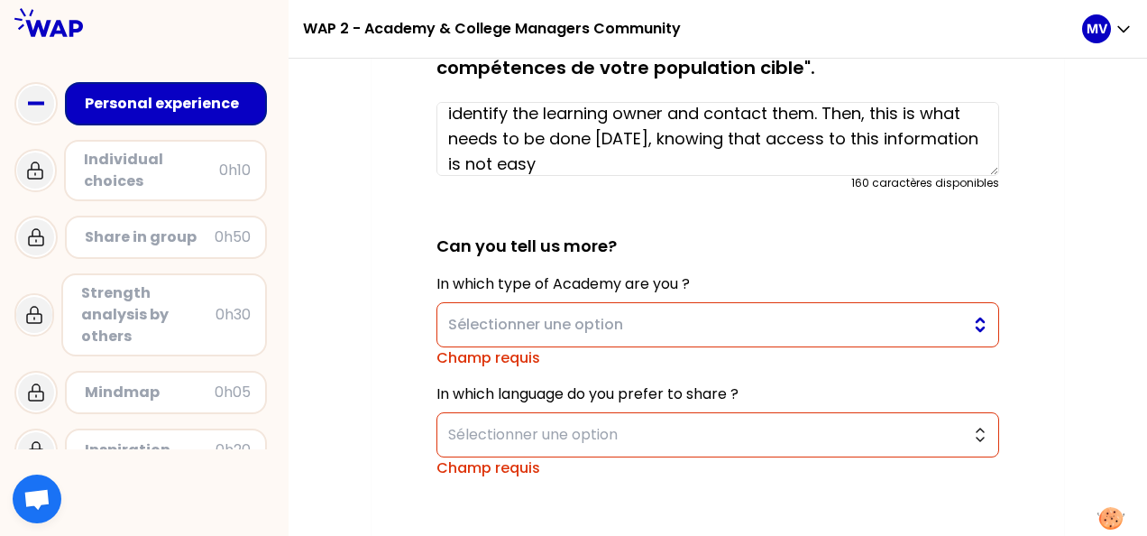
type textarea "identify the learning owner and contact them. Then, this is what needs to be do…"
click at [523, 316] on span "Sélectionner une option" at bounding box center [705, 325] width 514 height 22
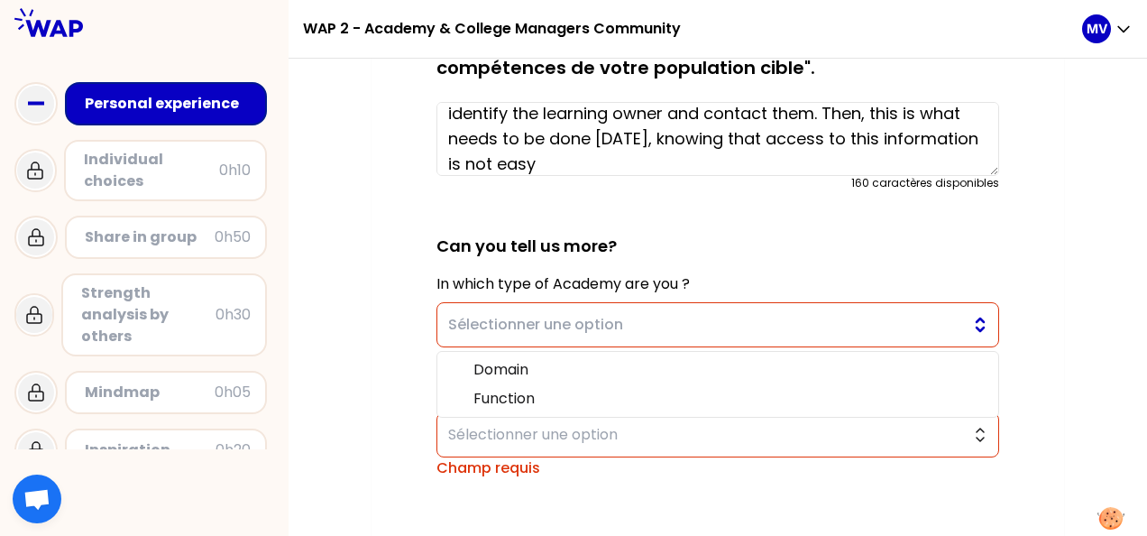
click at [509, 322] on span "Sélectionner une option" at bounding box center [705, 325] width 514 height 22
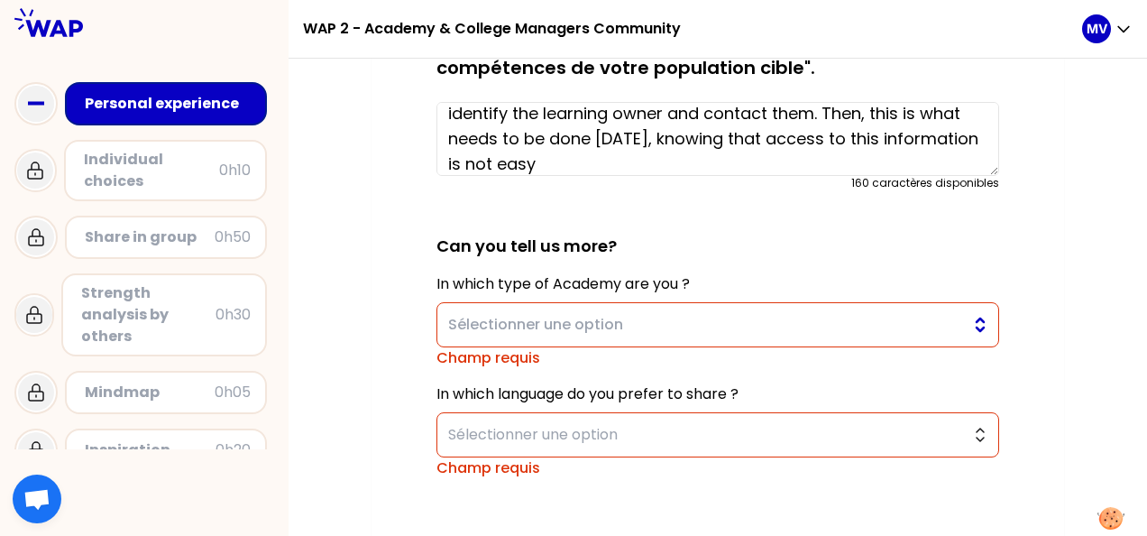
click at [527, 324] on span "Sélectionner une option" at bounding box center [705, 325] width 514 height 22
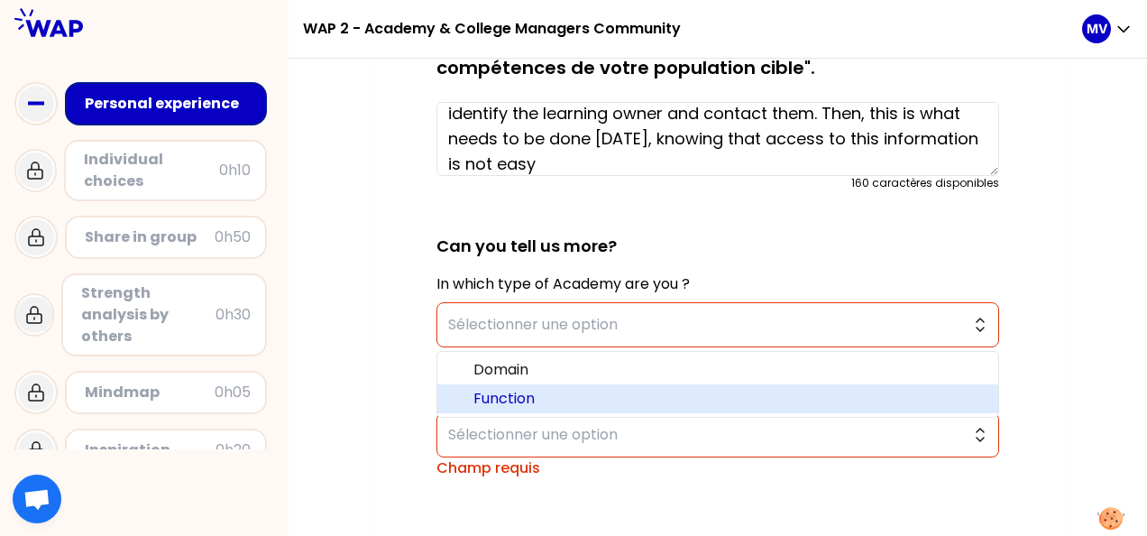
click at [520, 392] on span "Function" at bounding box center [729, 399] width 510 height 22
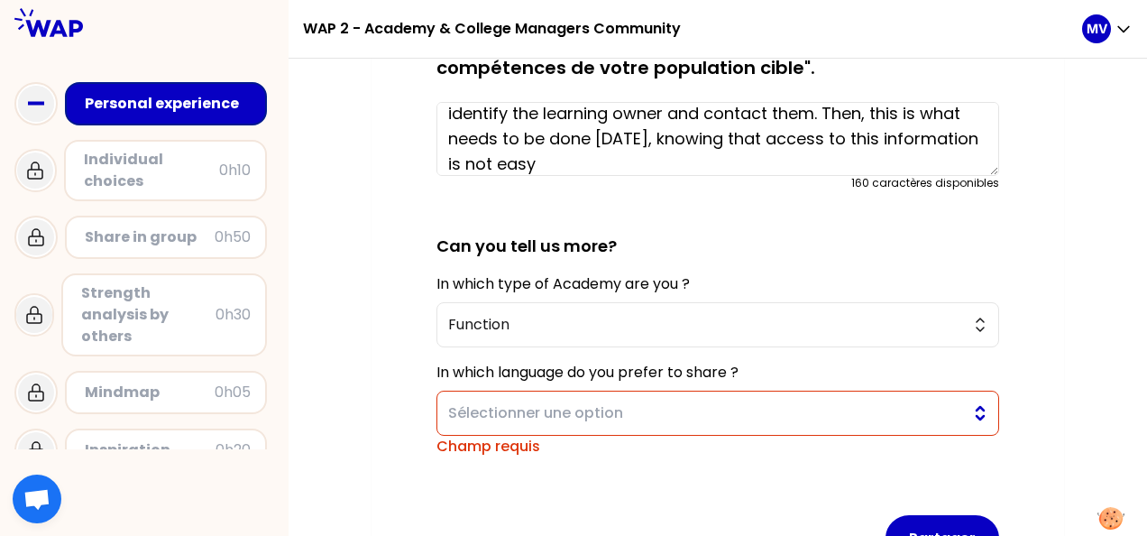
click at [506, 409] on span "Sélectionner une option" at bounding box center [705, 413] width 514 height 22
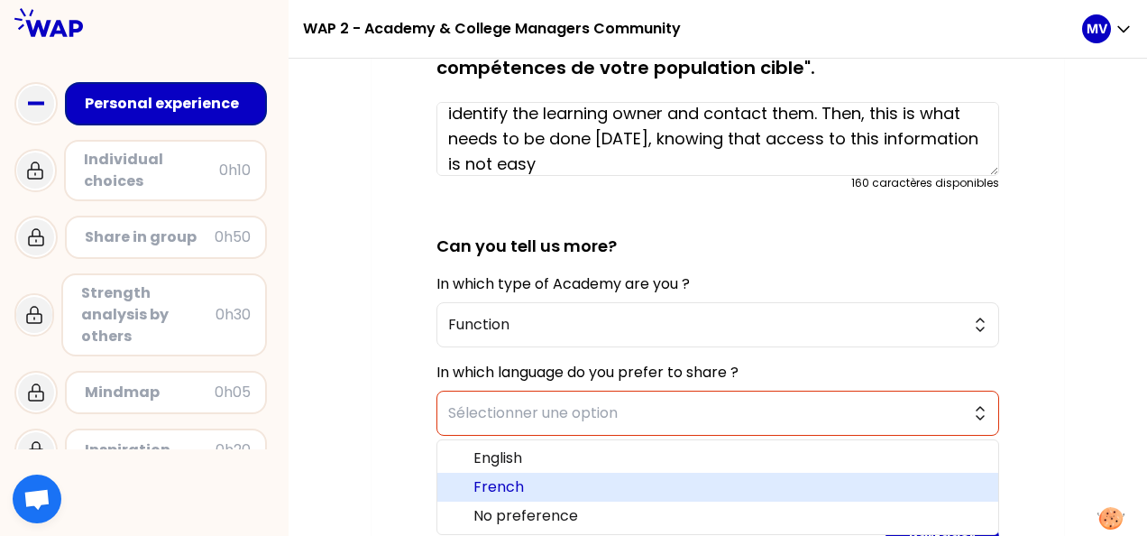
click at [521, 476] on span "French" at bounding box center [729, 487] width 510 height 22
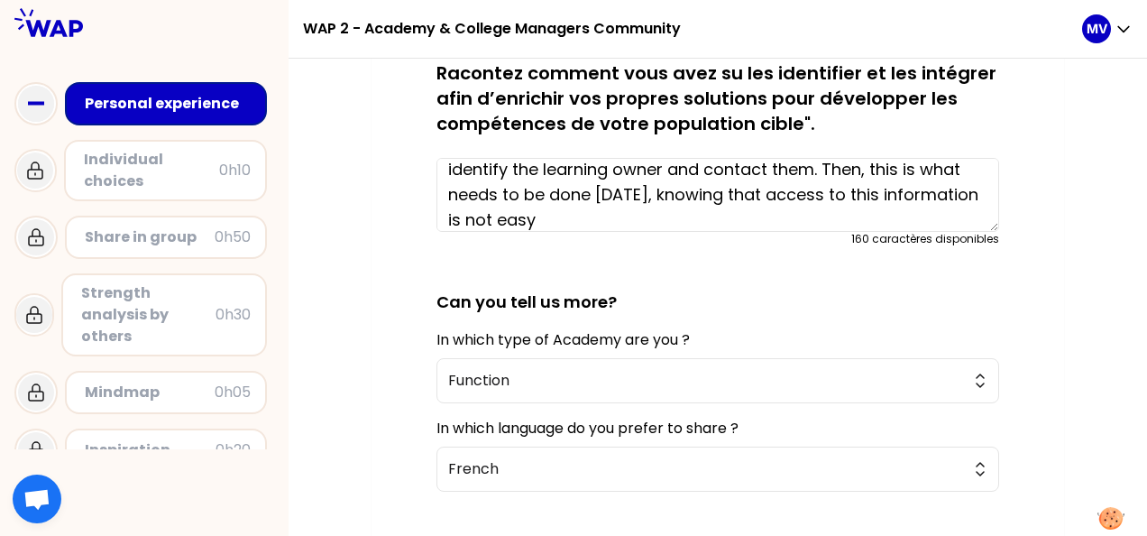
scroll to position [666, 0]
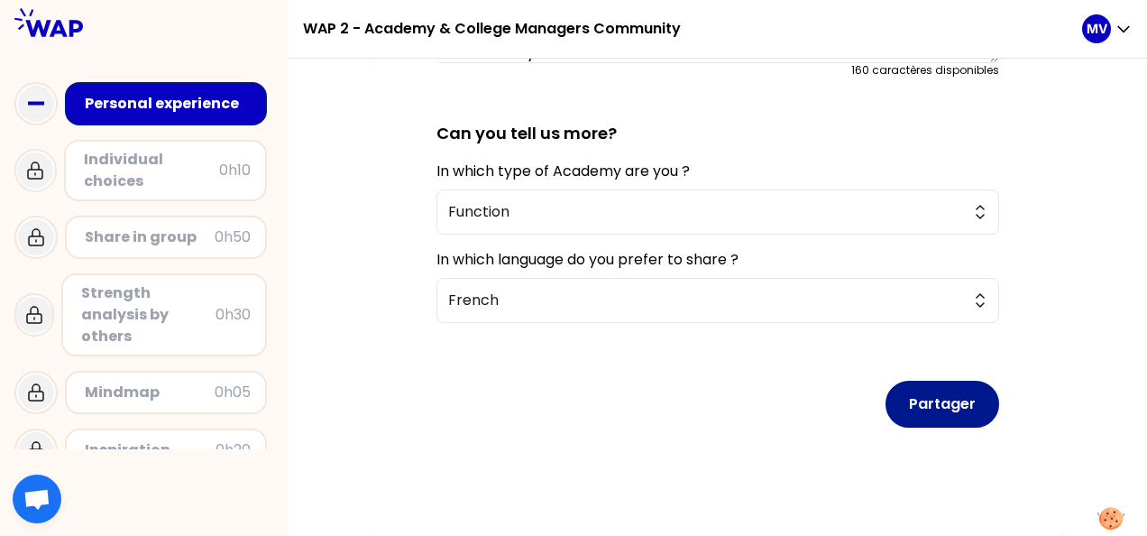
click at [952, 381] on button "Partager" at bounding box center [943, 404] width 114 height 47
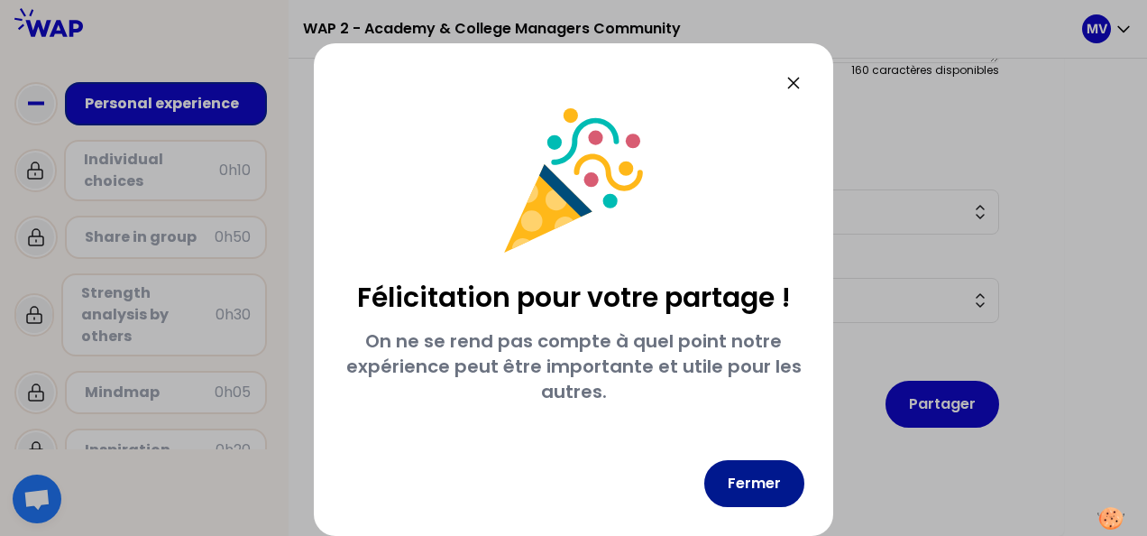
click at [755, 480] on button "Fermer" at bounding box center [754, 483] width 100 height 47
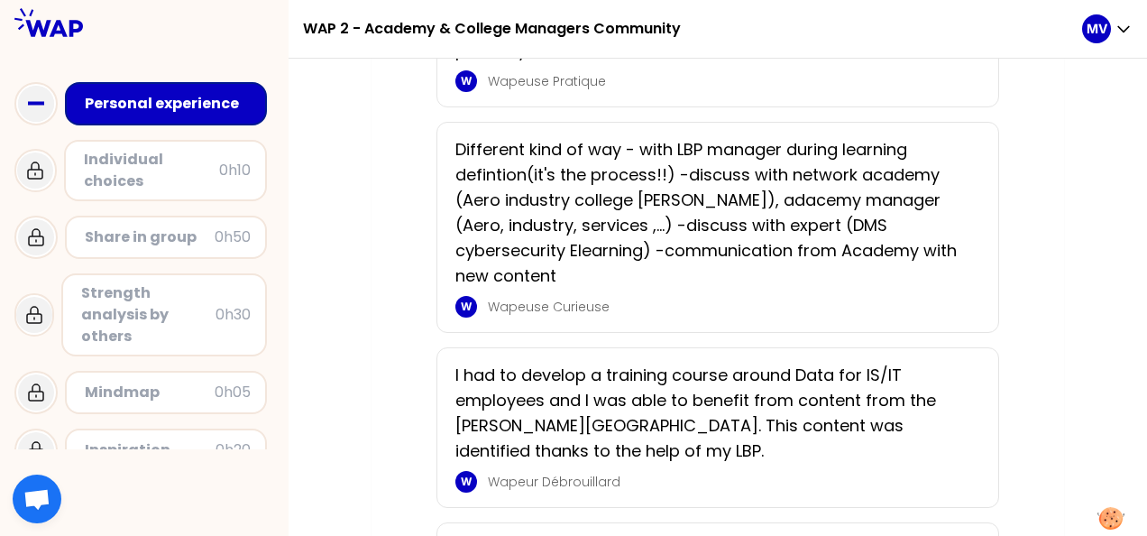
click at [184, 176] on div "Individual choices" at bounding box center [151, 170] width 135 height 43
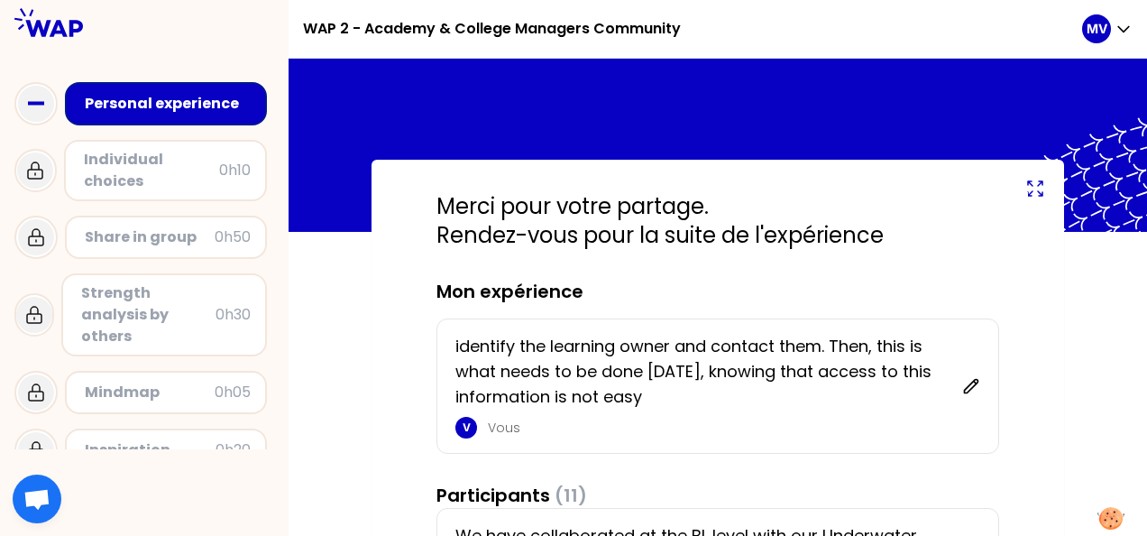
click at [1039, 186] on icon at bounding box center [1036, 189] width 22 height 22
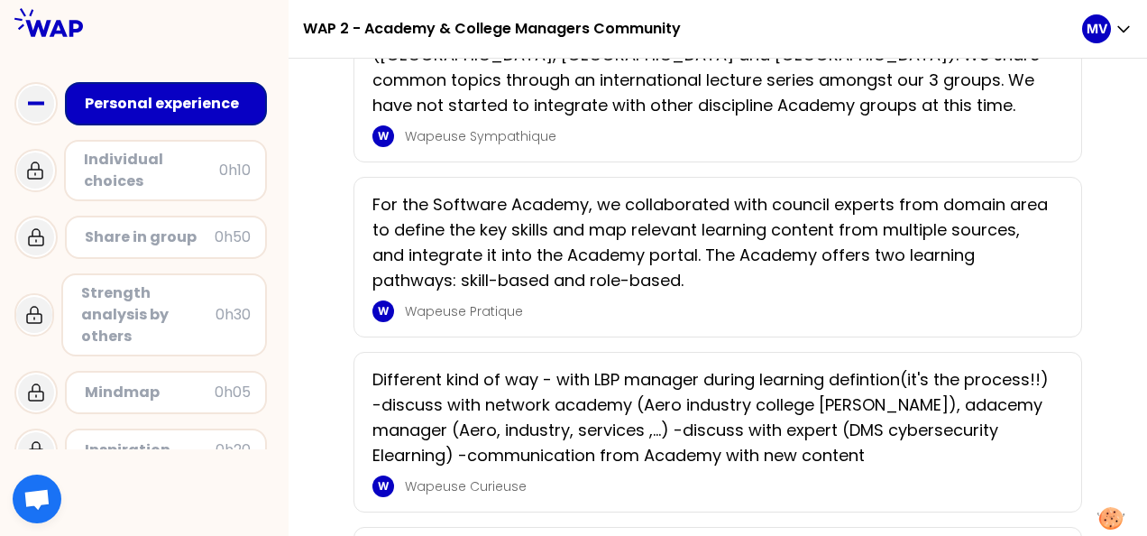
scroll to position [207, 0]
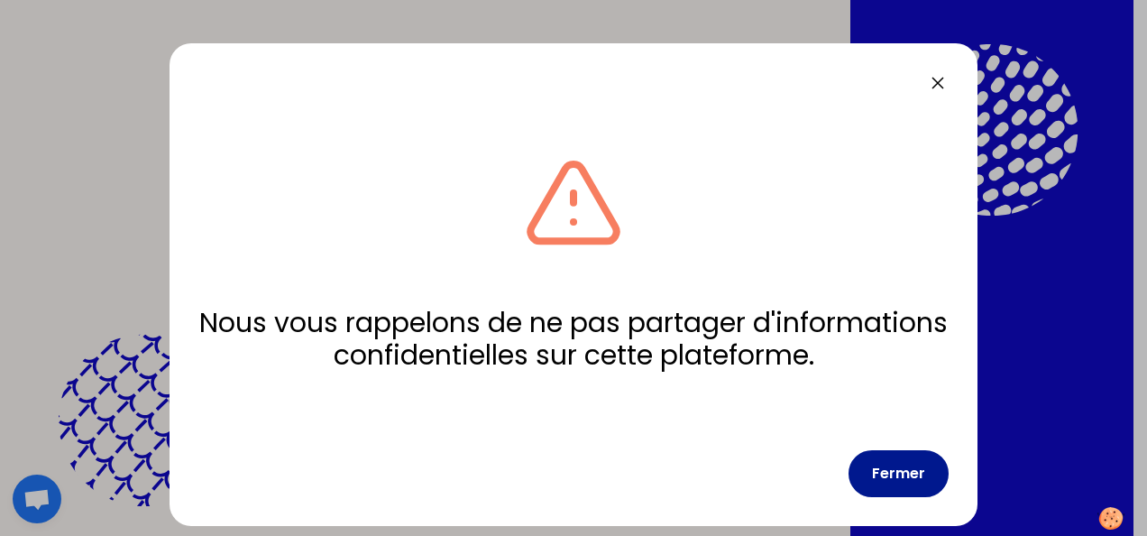
click at [897, 467] on button "Fermer" at bounding box center [899, 473] width 100 height 47
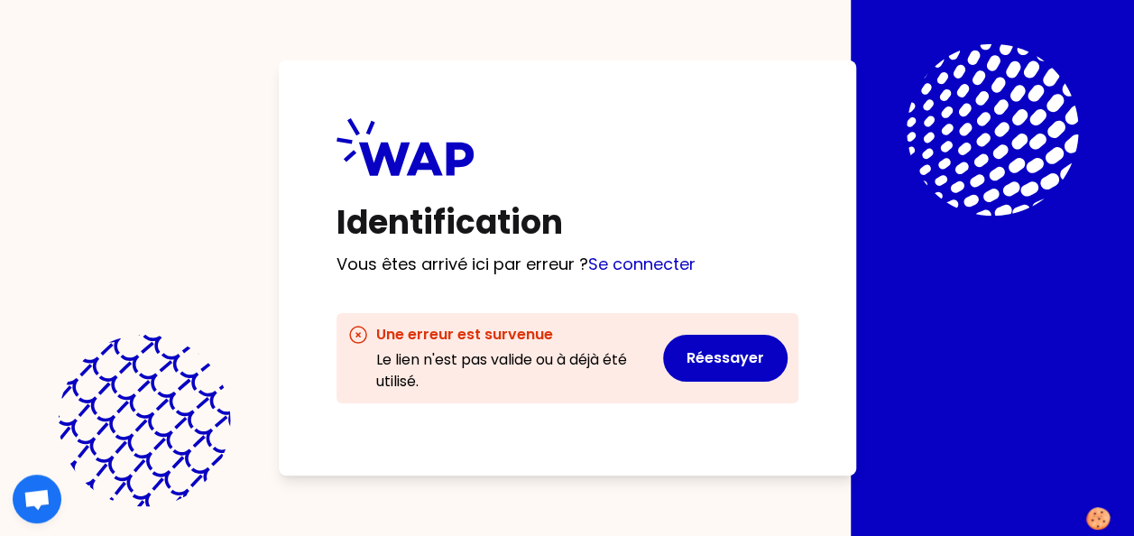
scroll to position [7, 0]
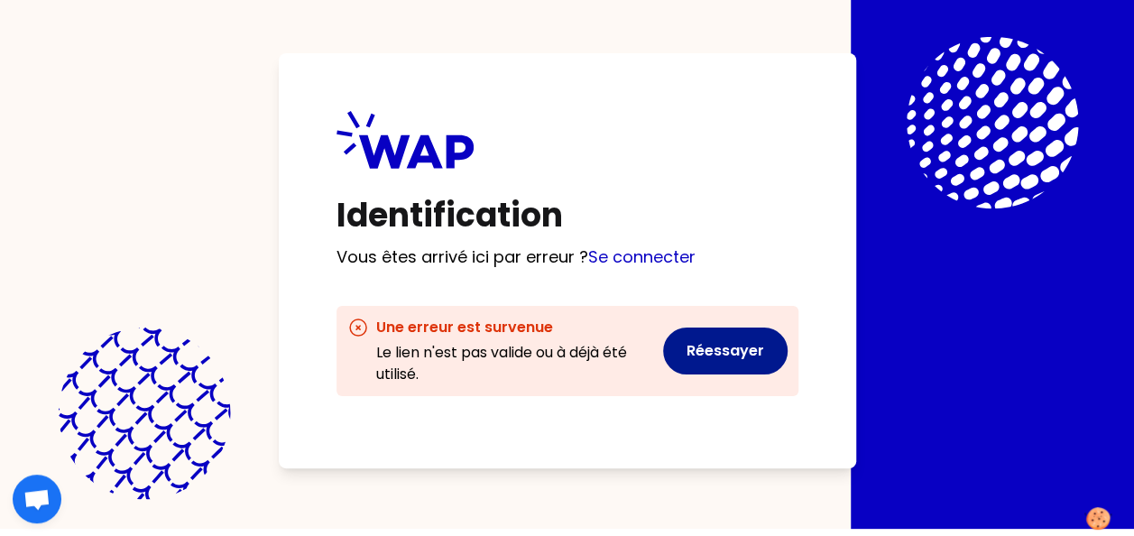
click at [735, 355] on button "Réessayer" at bounding box center [725, 350] width 124 height 47
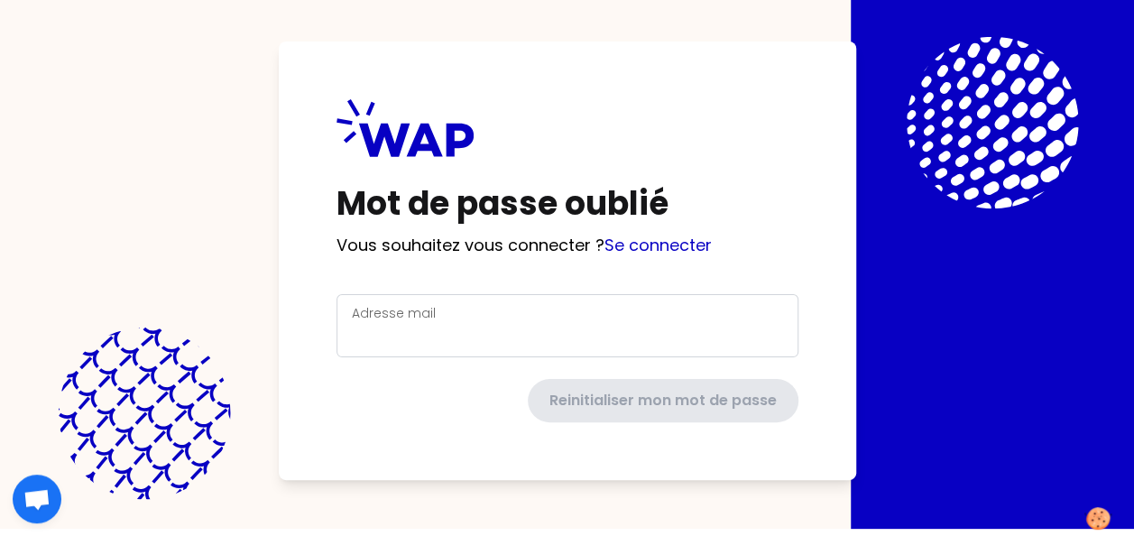
click at [409, 312] on label "Adresse mail" at bounding box center [394, 313] width 84 height 18
click at [409, 324] on input "Adresse mail" at bounding box center [567, 336] width 431 height 25
